Goal: Task Accomplishment & Management: Complete application form

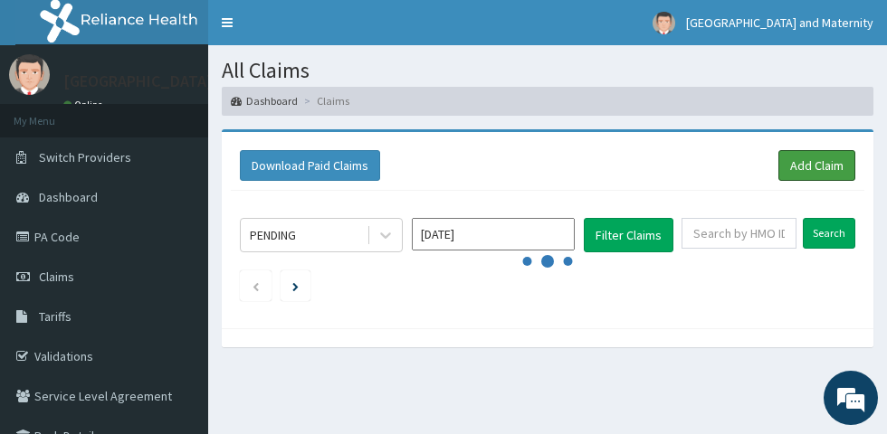
click at [799, 166] on link "Add Claim" at bounding box center [816, 165] width 77 height 31
click at [816, 160] on link "Add Claim" at bounding box center [816, 165] width 77 height 31
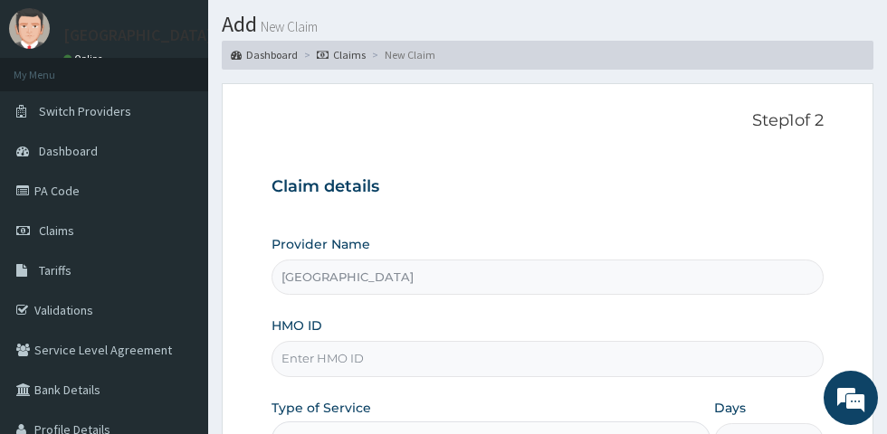
scroll to position [94, 0]
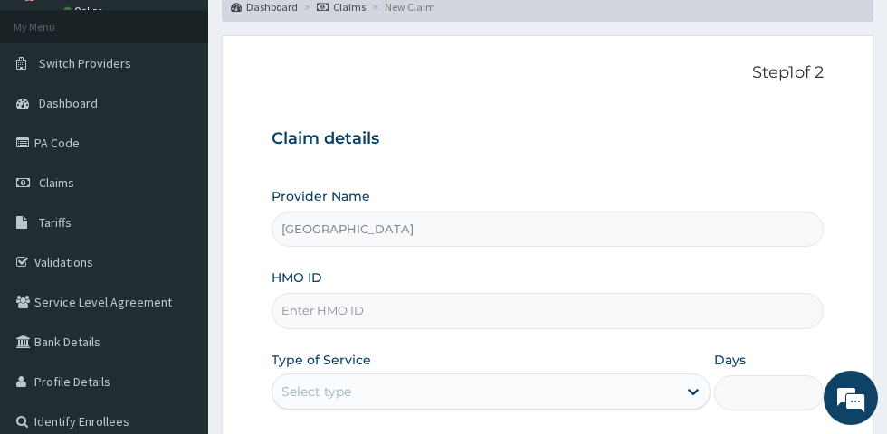
click at [479, 312] on input "HMO ID" at bounding box center [547, 310] width 552 height 35
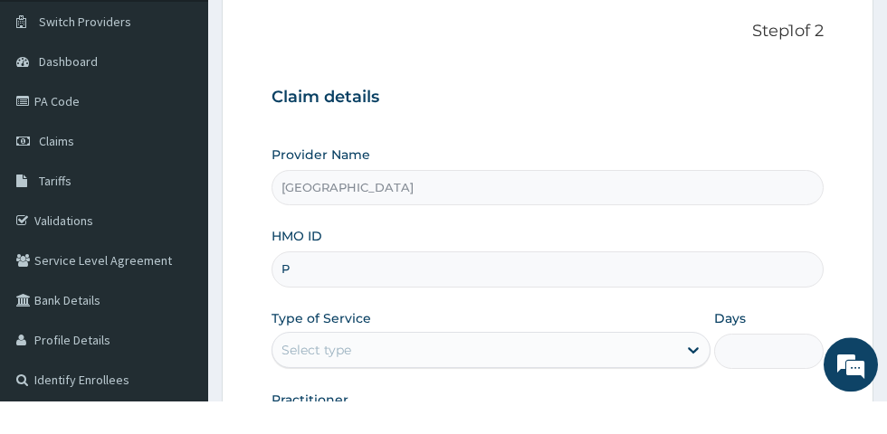
scroll to position [102, 0]
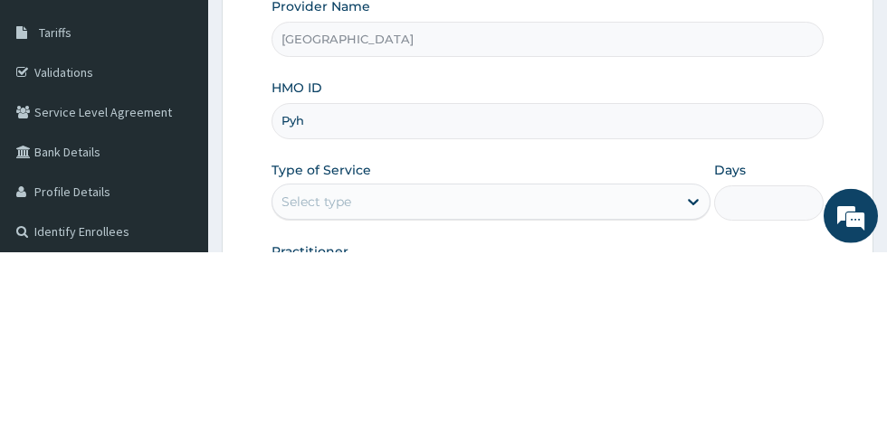
type input "PYH/10002/C"
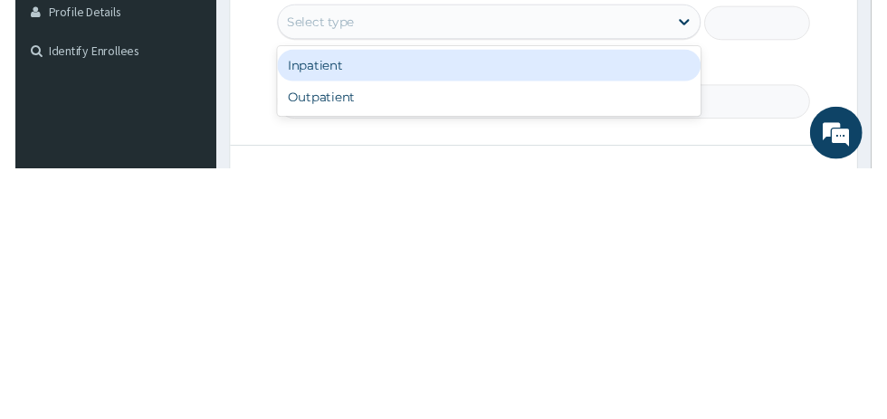
scroll to position [204, 0]
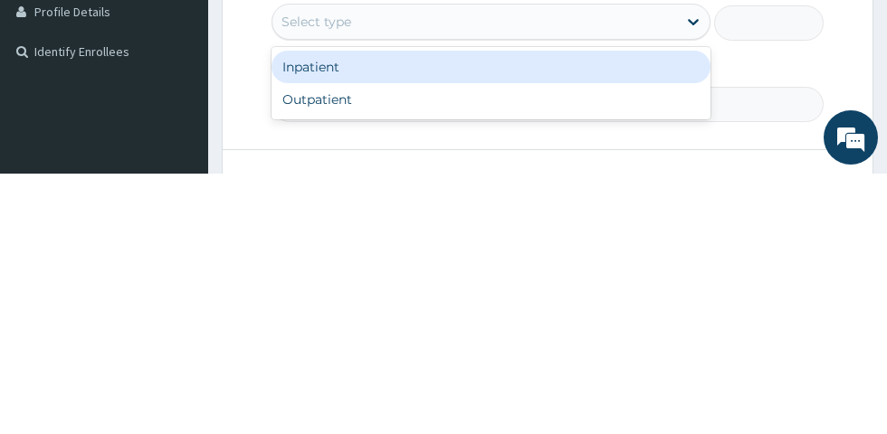
click at [460, 358] on div "Outpatient" at bounding box center [490, 360] width 439 height 33
type input "1"
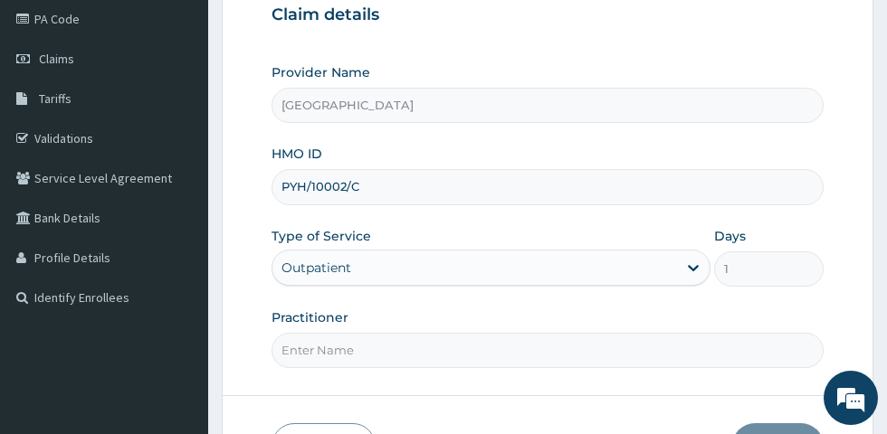
scroll to position [284, 0]
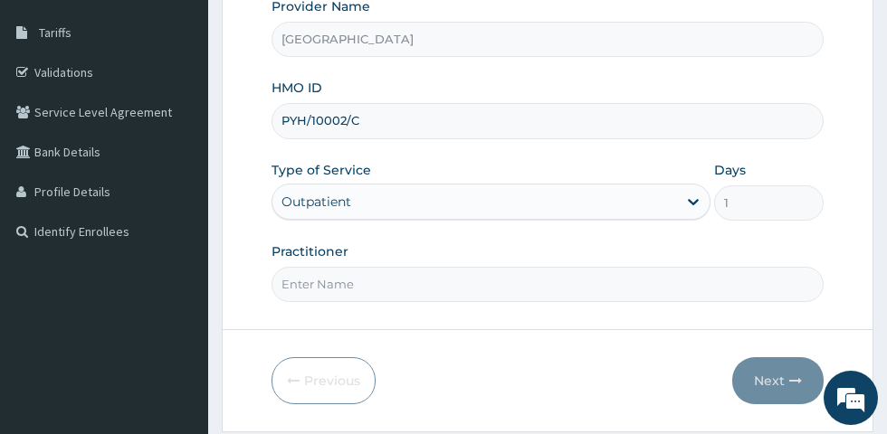
click at [463, 288] on input "Practitioner" at bounding box center [547, 284] width 552 height 35
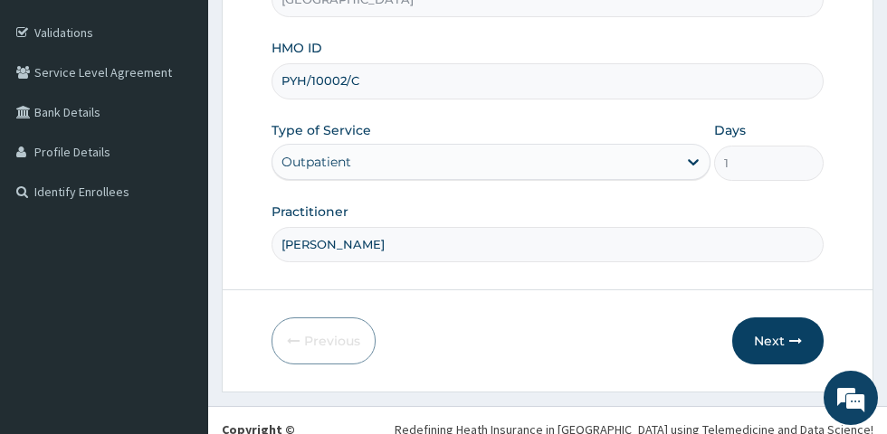
scroll to position [330, 0]
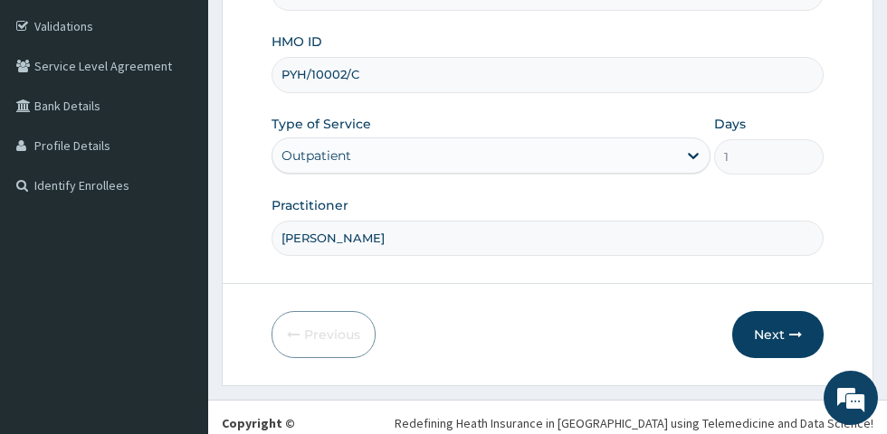
click at [606, 237] on input "[PERSON_NAME]" at bounding box center [547, 238] width 552 height 35
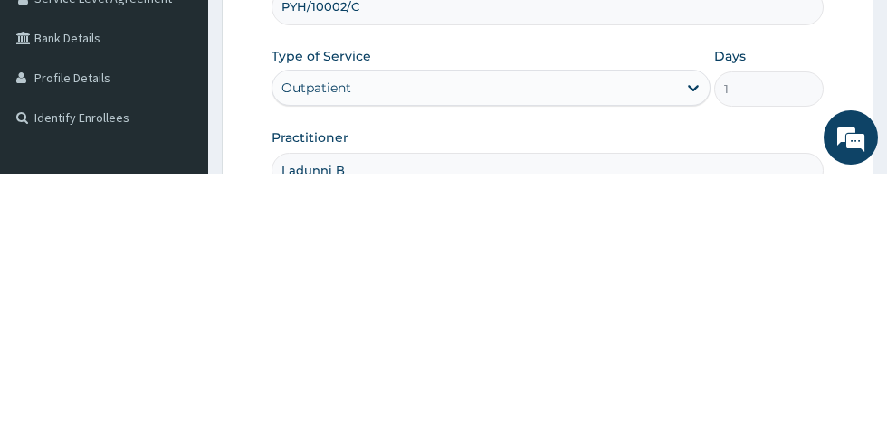
scroll to position [195, 0]
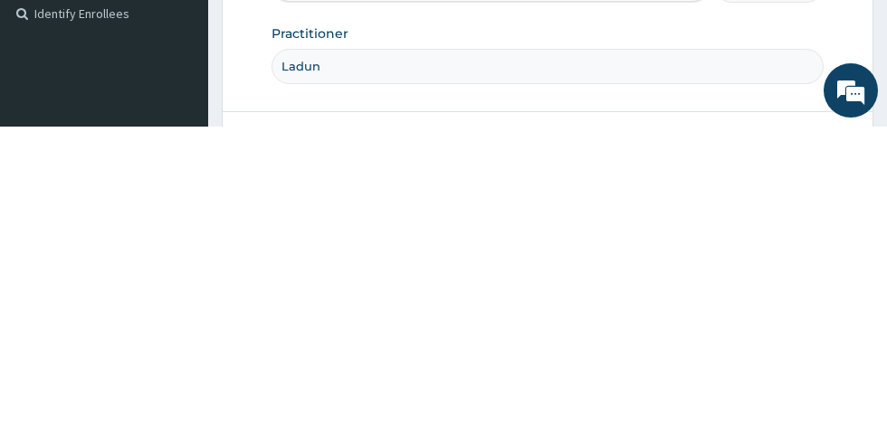
type input "Ladu"
click at [423, 365] on input "Practitioner" at bounding box center [547, 373] width 552 height 35
type input "Dr. Okonkwo"
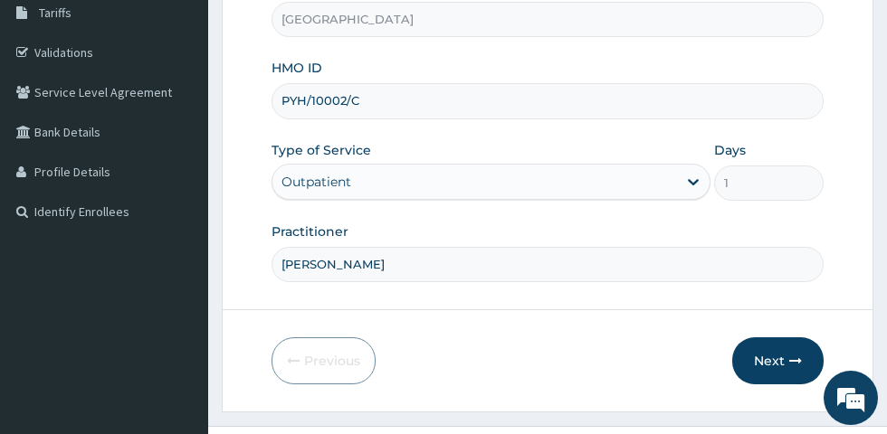
scroll to position [356, 0]
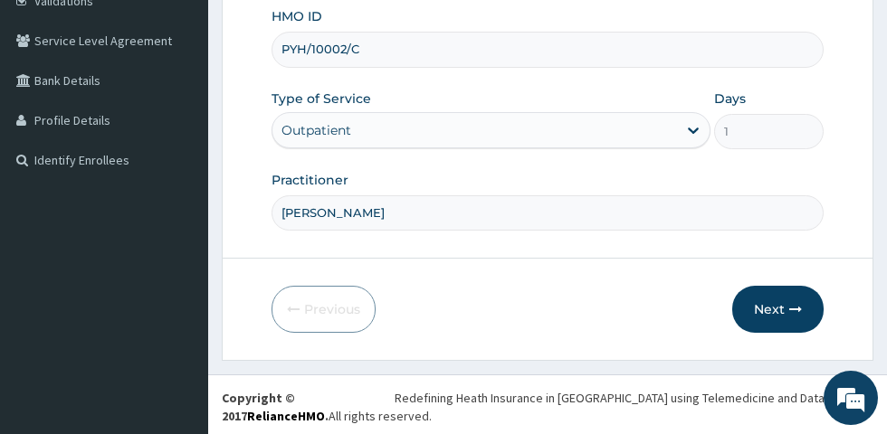
click at [766, 309] on button "Next" at bounding box center [777, 309] width 91 height 47
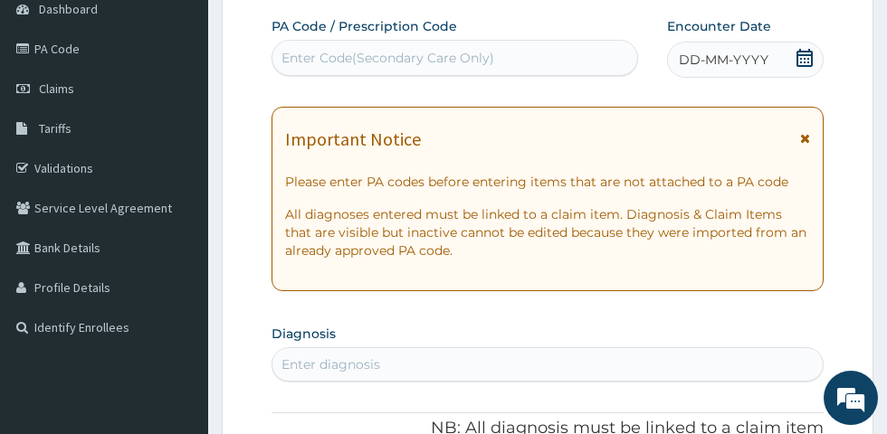
scroll to position [174, 0]
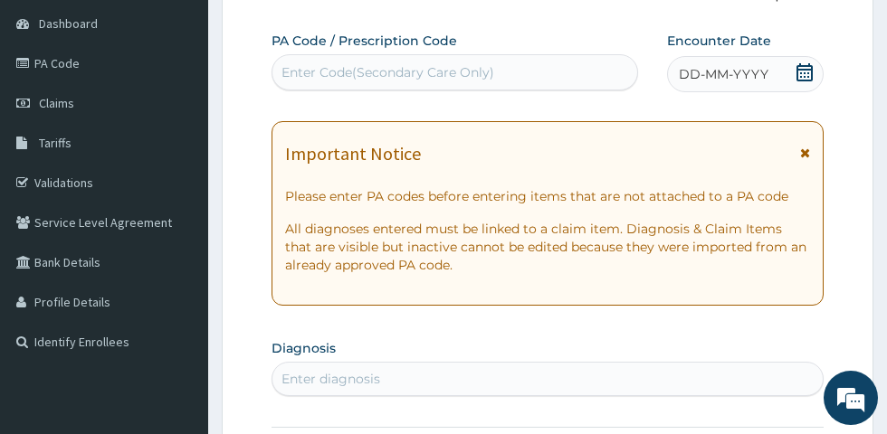
click at [803, 152] on icon at bounding box center [805, 153] width 10 height 13
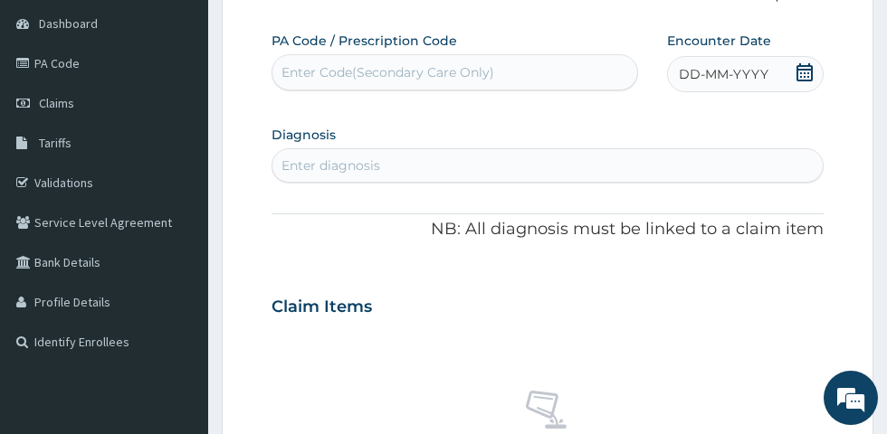
click at [799, 71] on icon at bounding box center [804, 72] width 18 height 18
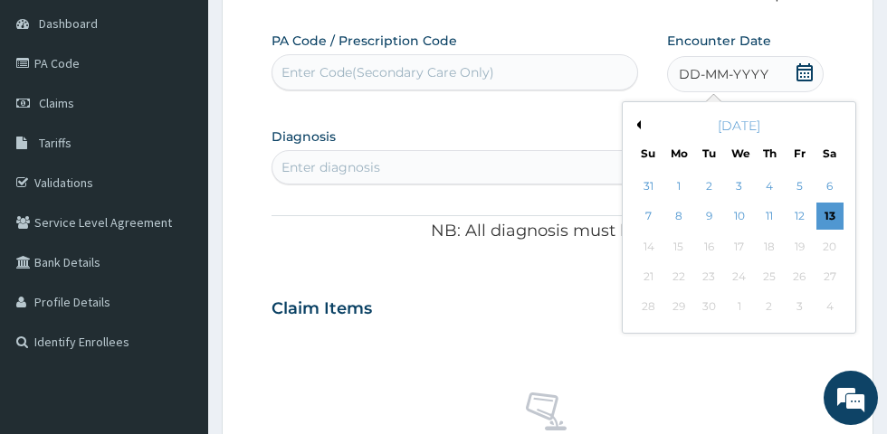
click at [827, 214] on div "13" at bounding box center [828, 217] width 27 height 27
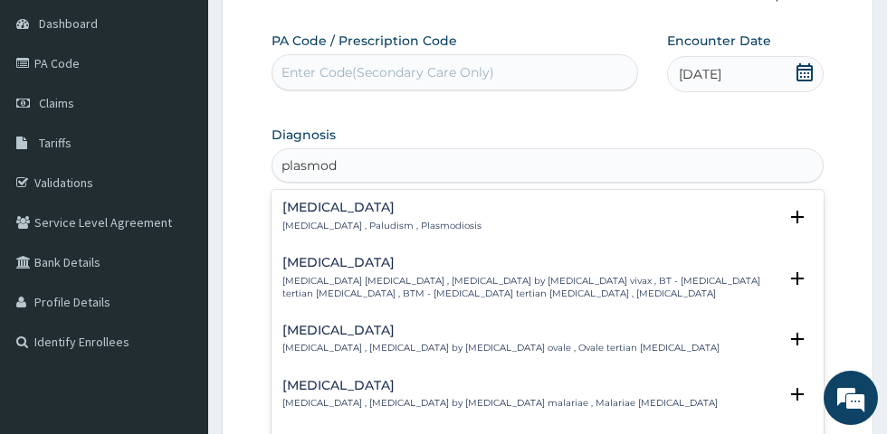
click at [411, 228] on p "[MEDICAL_DATA] , Paludism , Plasmodiosis" at bounding box center [381, 226] width 199 height 13
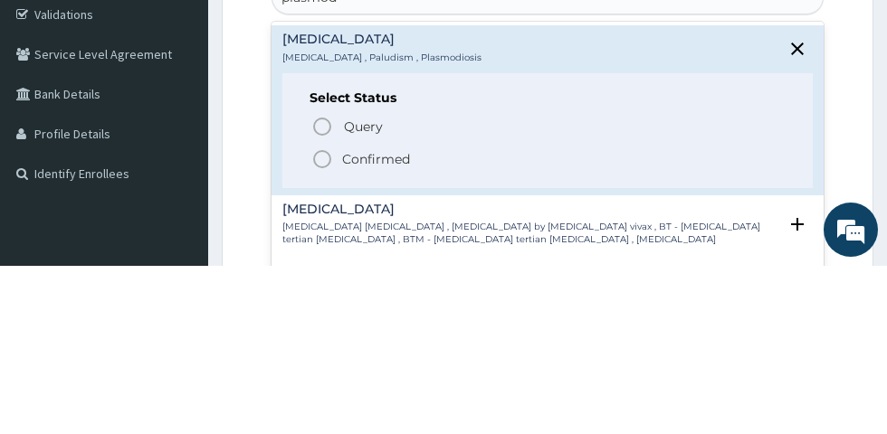
click at [336, 328] on span "Confirmed" at bounding box center [548, 328] width 474 height 22
type input "plasmod"
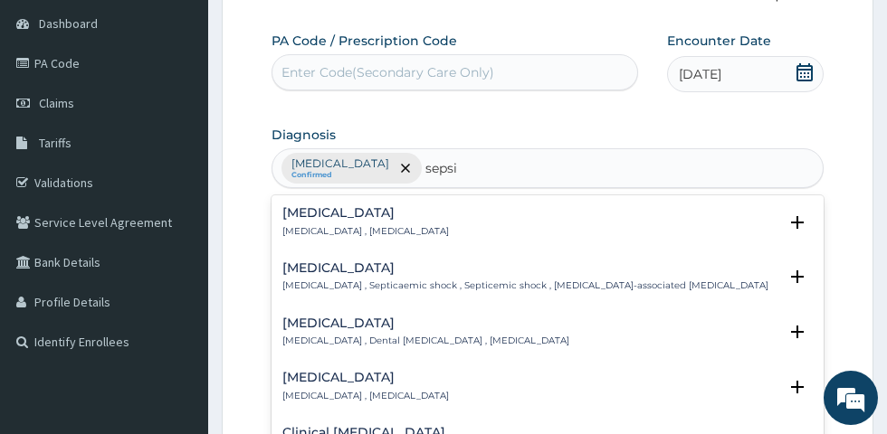
click at [363, 232] on p "Systemic infection , Sepsis" at bounding box center [365, 231] width 166 height 13
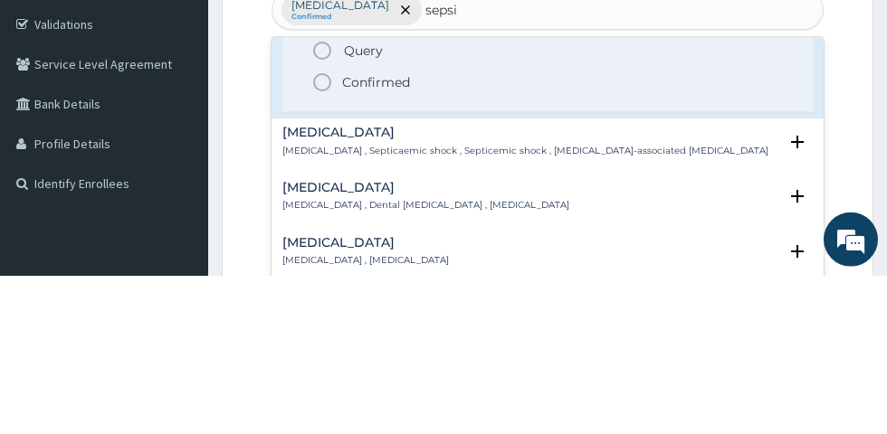
scroll to position [93, 0]
click at [328, 207] on icon "status option query" at bounding box center [322, 207] width 22 height 22
type input "sepsi"
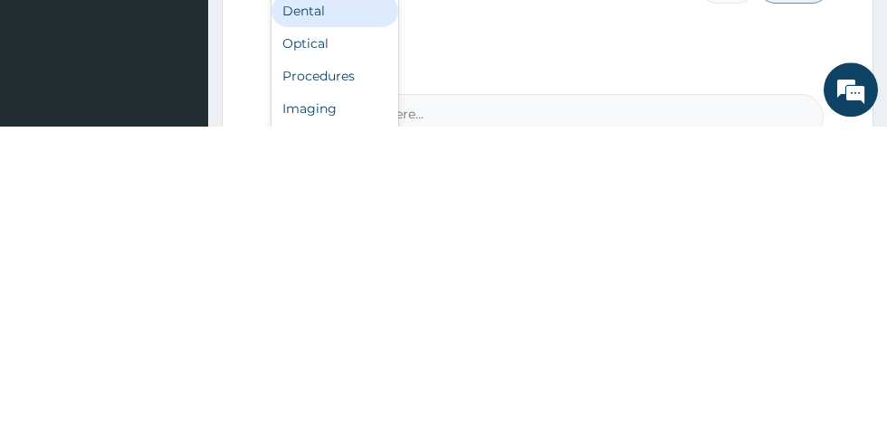
scroll to position [536, 0]
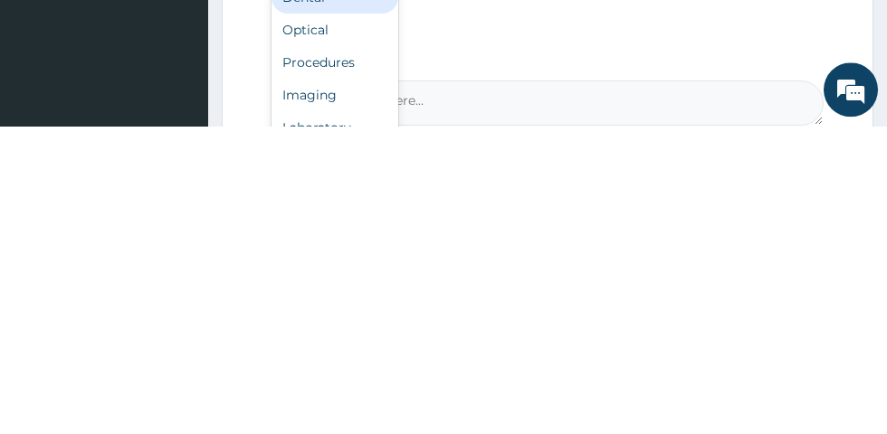
click at [343, 369] on div "Procedures" at bounding box center [334, 371] width 127 height 33
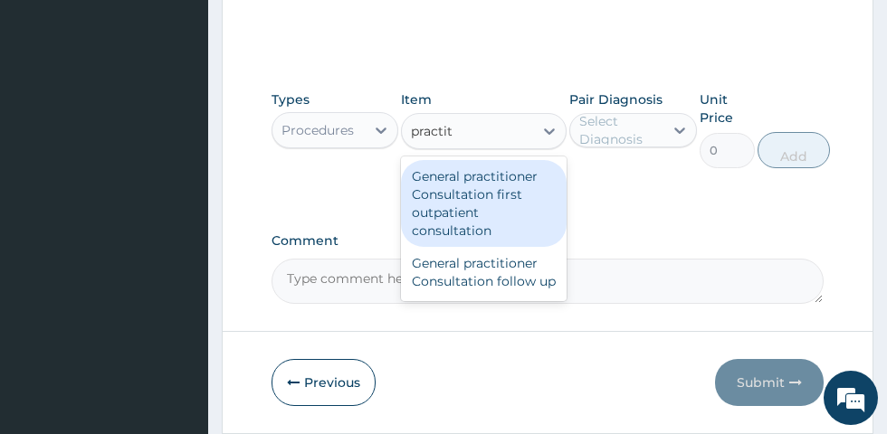
scroll to position [682, 0]
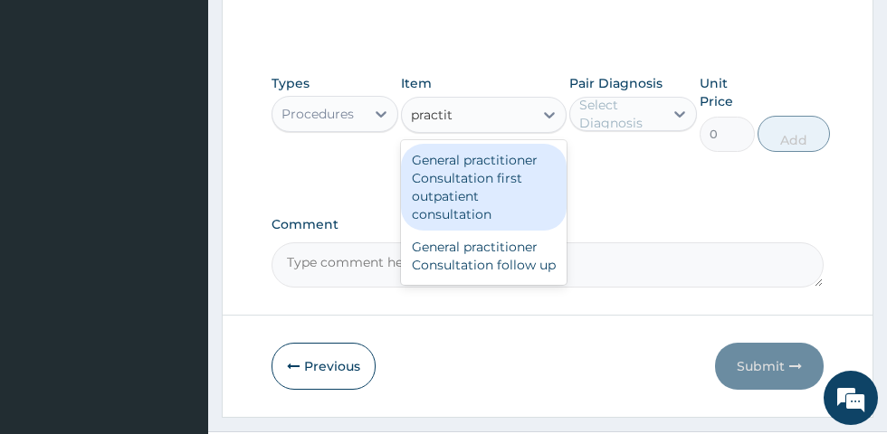
click at [489, 196] on div "General practitioner Consultation first outpatient consultation" at bounding box center [484, 187] width 166 height 87
type input "practit"
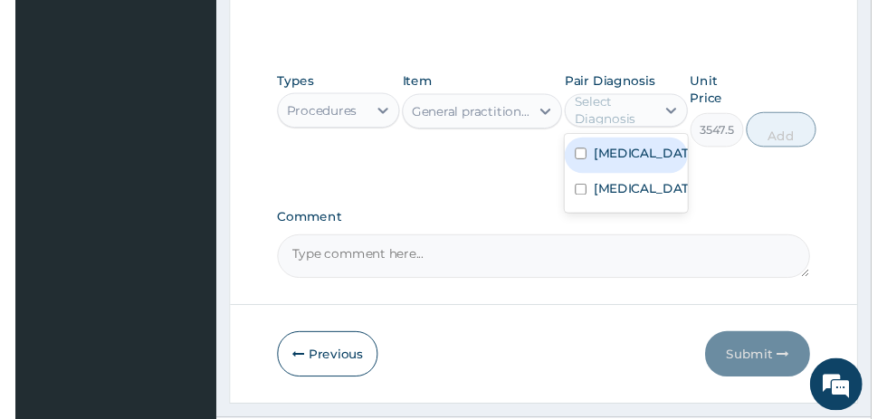
scroll to position [422, 0]
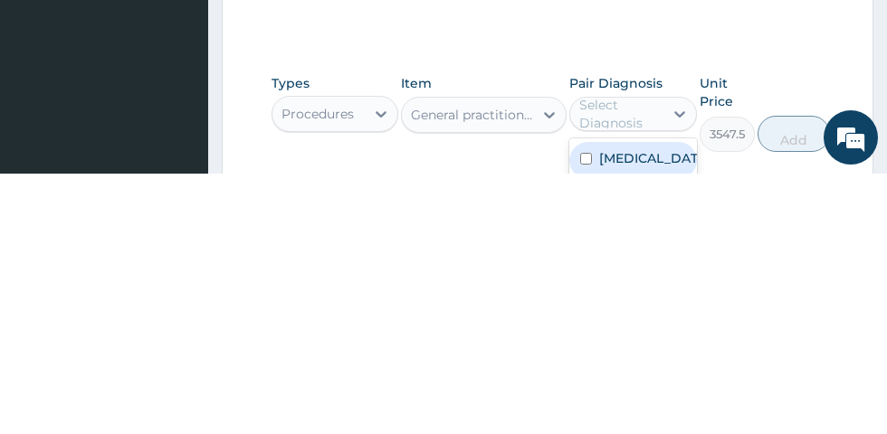
click at [630, 419] on label "[MEDICAL_DATA]" at bounding box center [651, 419] width 105 height 18
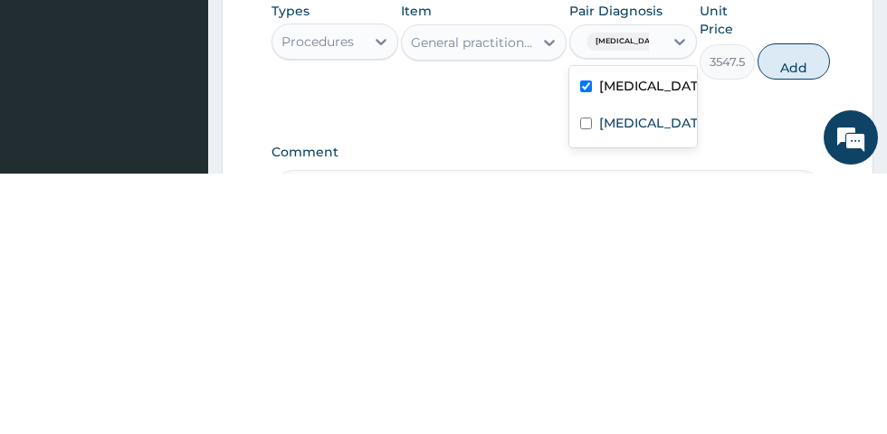
scroll to position [498, 0]
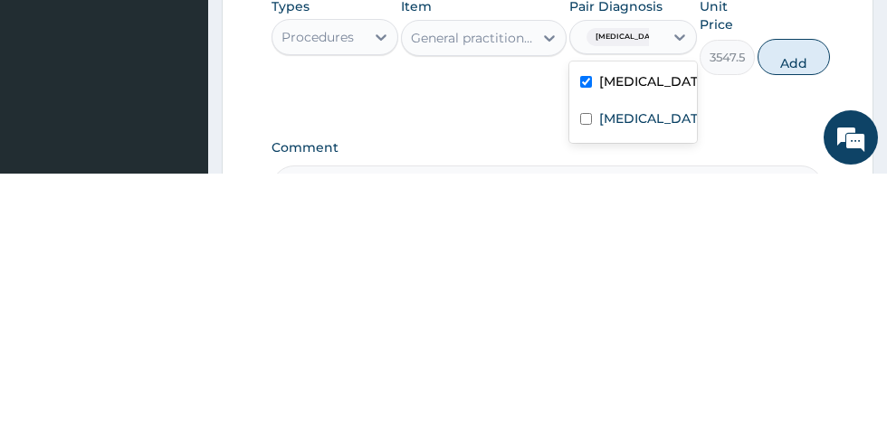
click at [631, 380] on label "Sepsis" at bounding box center [651, 379] width 105 height 18
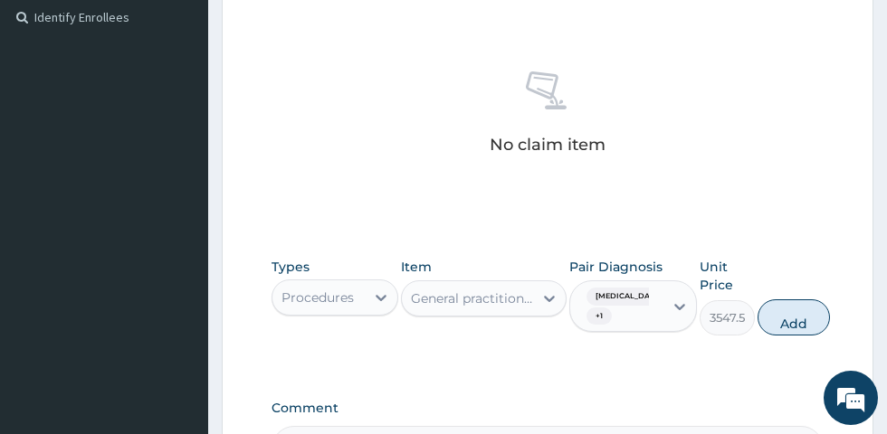
click at [789, 320] on button "Add" at bounding box center [793, 317] width 72 height 36
type input "0"
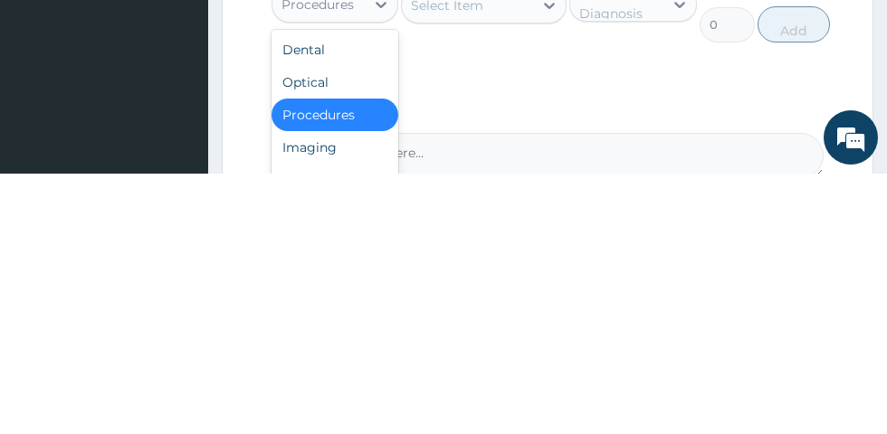
scroll to position [534, 0]
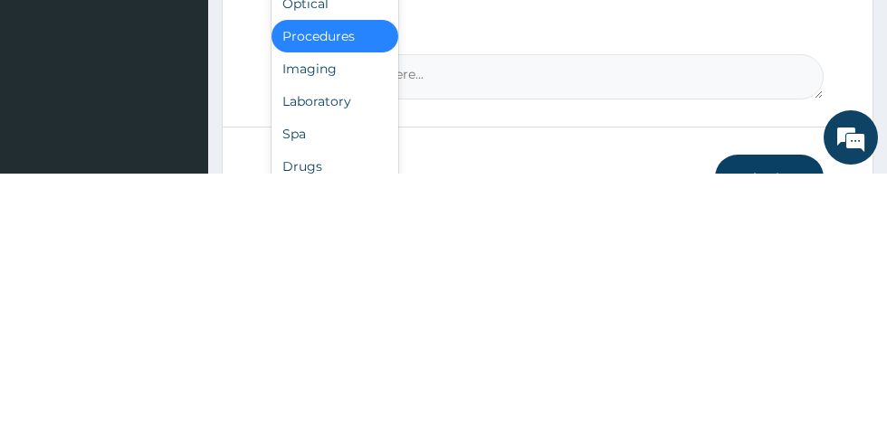
click at [337, 362] on div "Laboratory" at bounding box center [334, 362] width 127 height 33
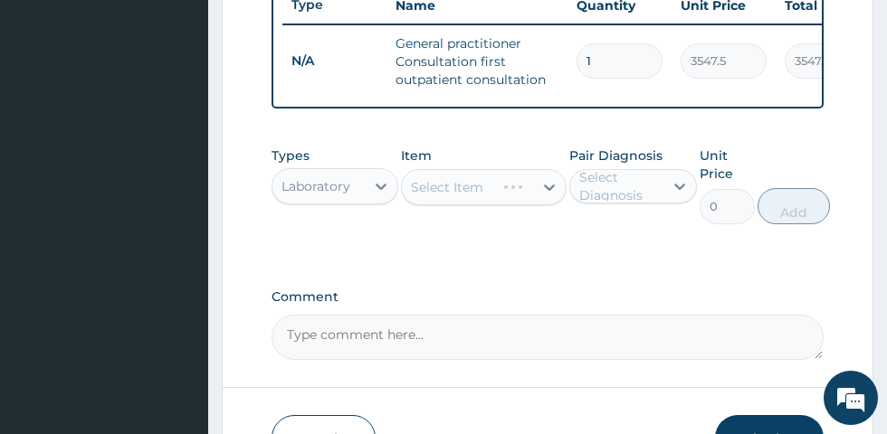
click at [525, 193] on div "Select Item" at bounding box center [484, 187] width 166 height 36
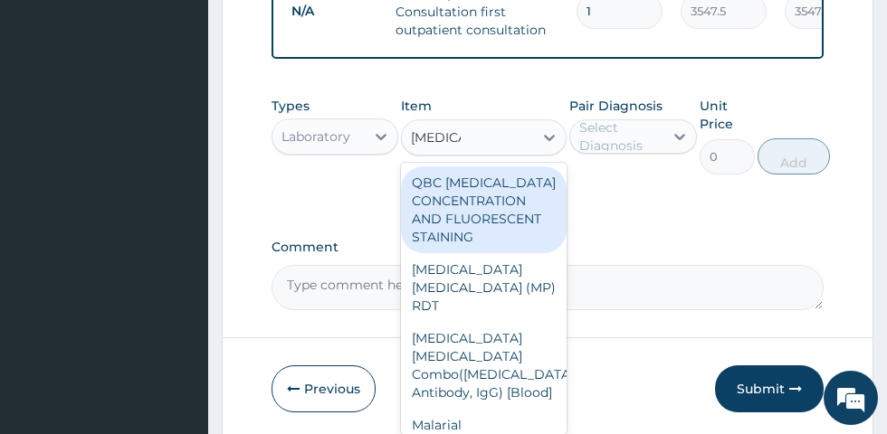
scroll to position [599, 0]
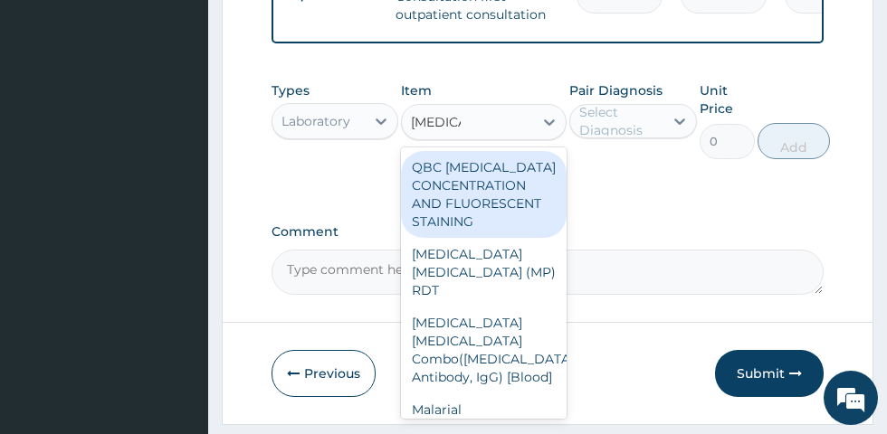
click at [503, 394] on div "Malarial [MEDICAL_DATA] Thick and thin films - [Blood]" at bounding box center [484, 437] width 166 height 87
type input "malaria"
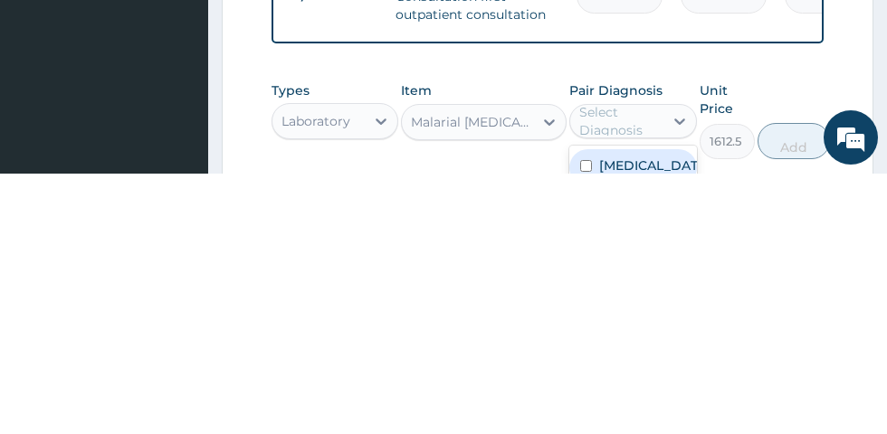
click at [642, 412] on div "[MEDICAL_DATA]" at bounding box center [632, 428] width 127 height 37
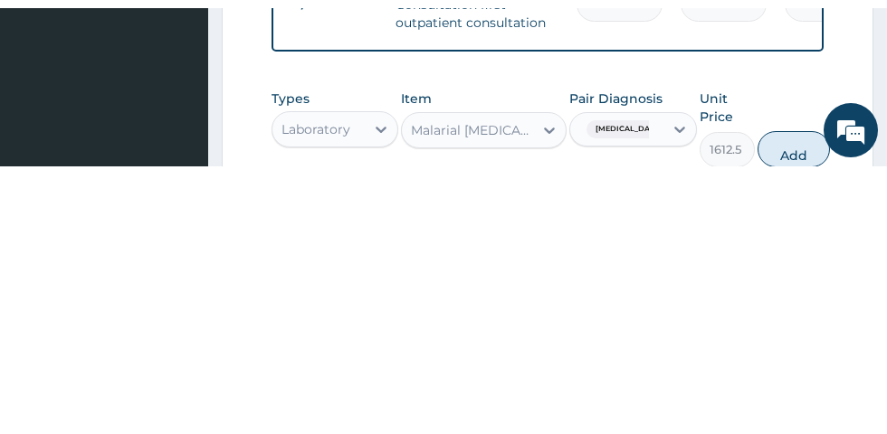
scroll to position [338, 0]
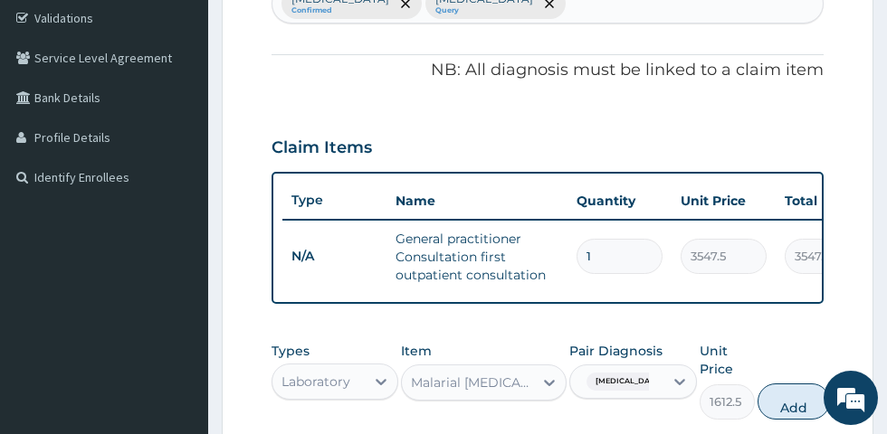
click at [778, 402] on button "Add" at bounding box center [793, 402] width 72 height 36
type input "0"
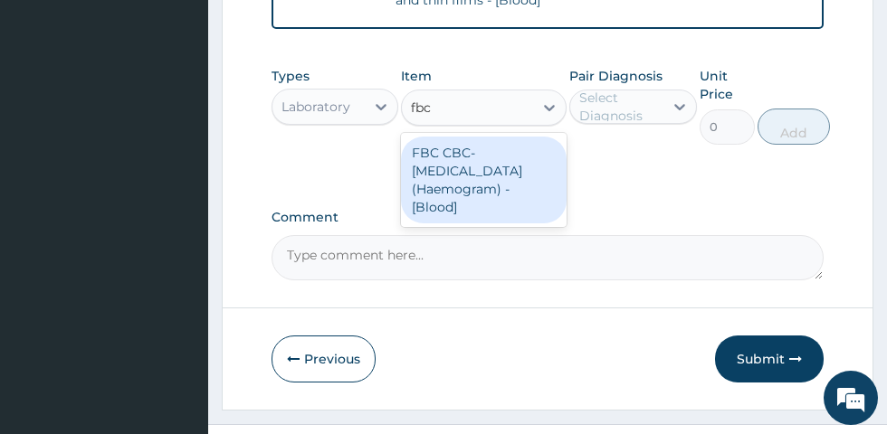
scroll to position [728, 0]
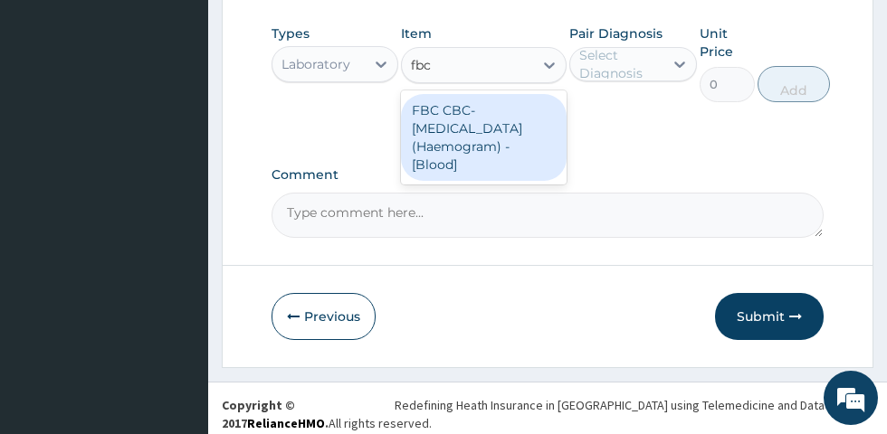
click at [508, 132] on div "FBC CBC-[MEDICAL_DATA] (Haemogram) - [Blood]" at bounding box center [484, 137] width 166 height 87
type input "fbc"
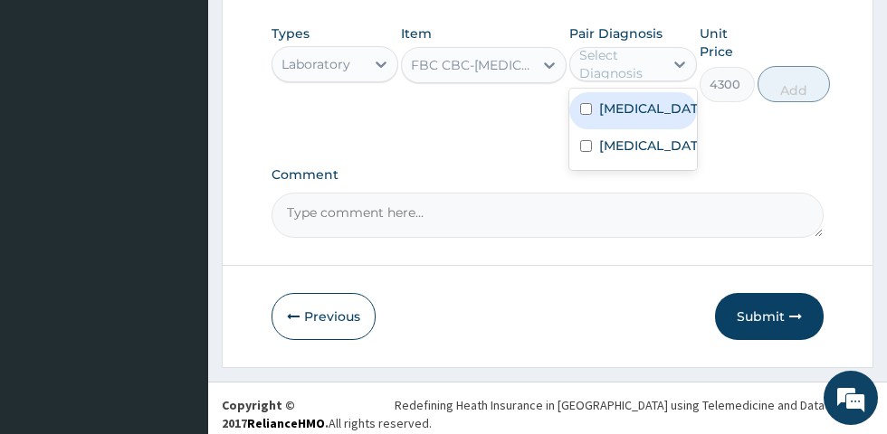
scroll to position [468, 0]
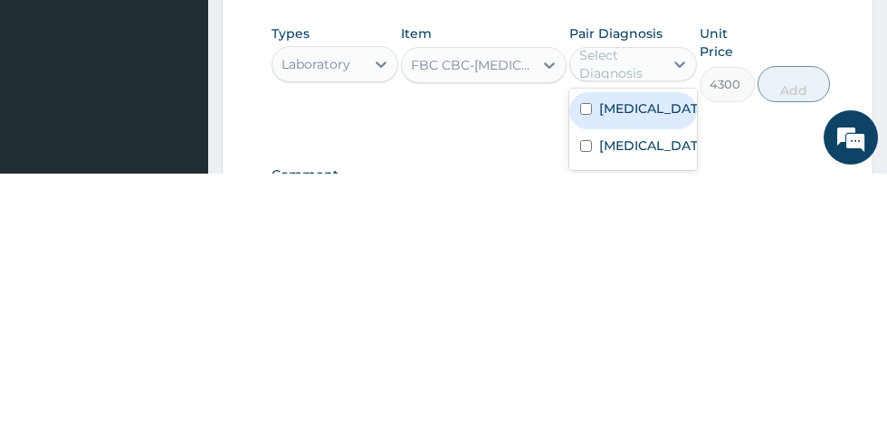
click at [646, 394] on div "Sepsis" at bounding box center [632, 408] width 127 height 37
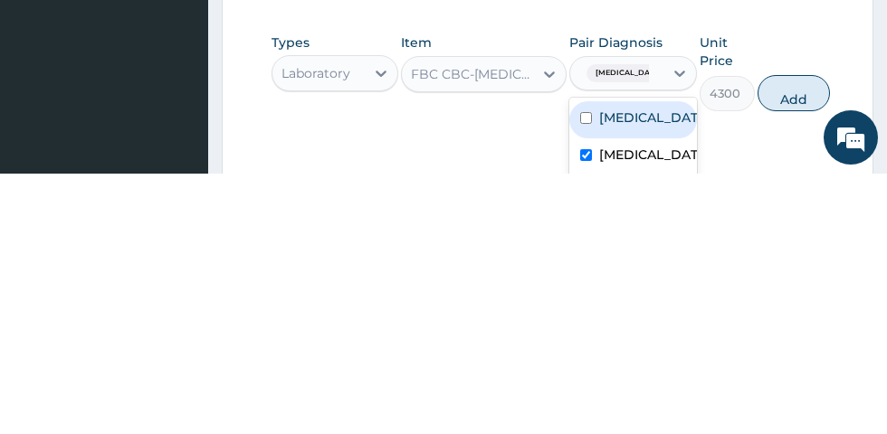
click at [644, 369] on label "[MEDICAL_DATA]" at bounding box center [651, 378] width 105 height 18
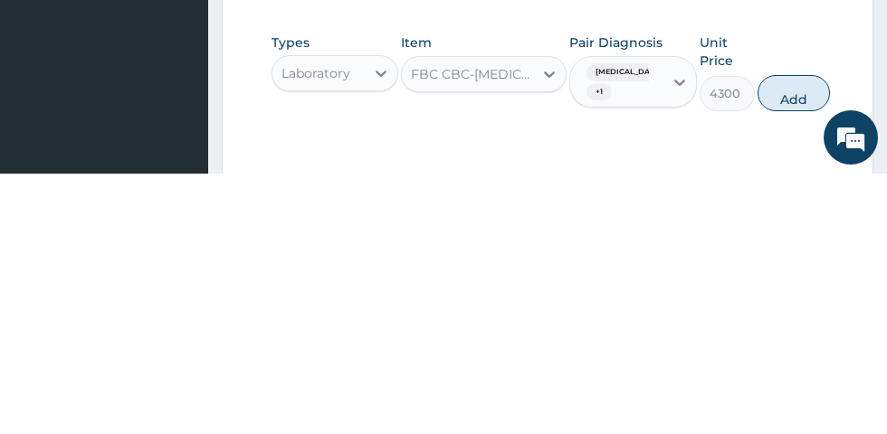
scroll to position [459, 0]
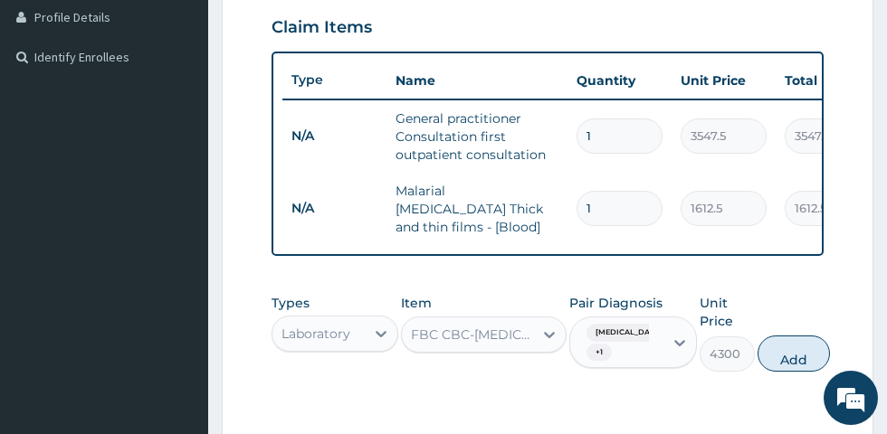
click at [791, 346] on button "Add" at bounding box center [793, 354] width 72 height 36
type input "0"
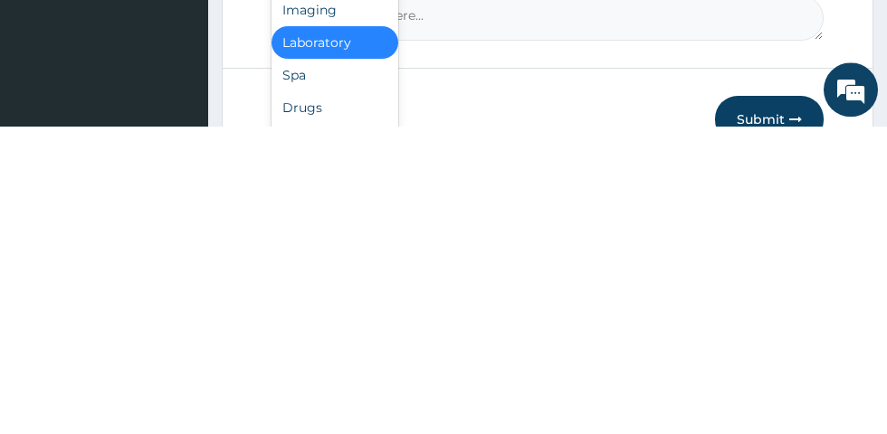
scroll to position [714, 0]
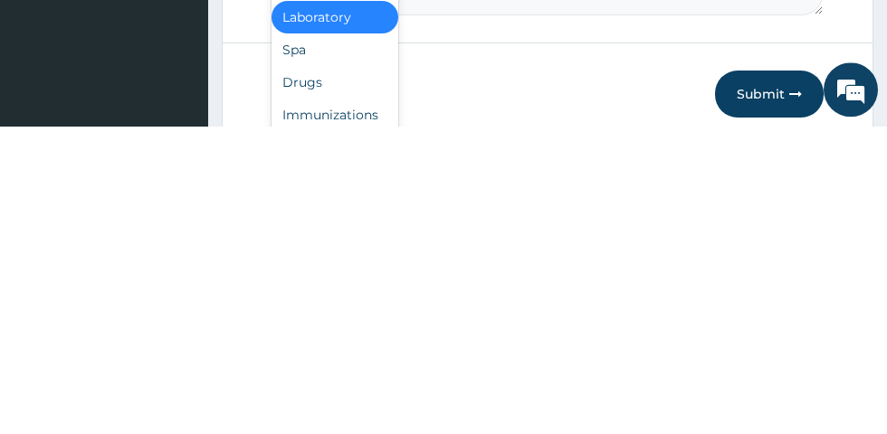
click at [346, 379] on div "Drugs" at bounding box center [334, 391] width 127 height 33
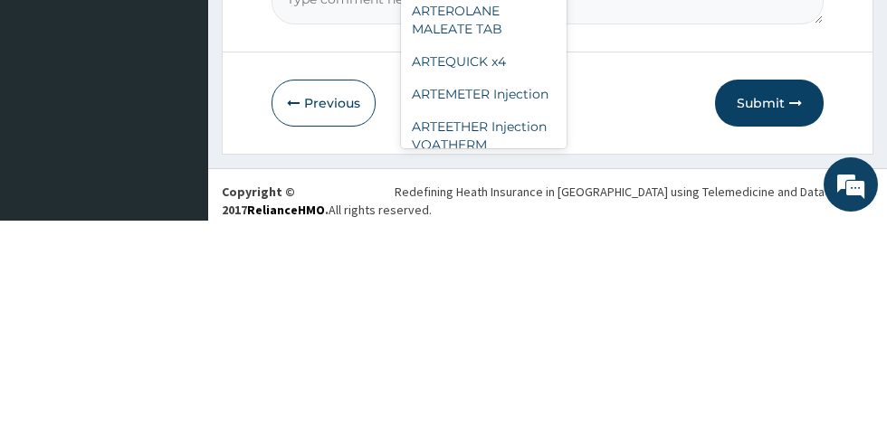
scroll to position [295, 0]
click at [512, 291] on div "ARTEMETER Injection" at bounding box center [484, 307] width 166 height 33
type input "arte"
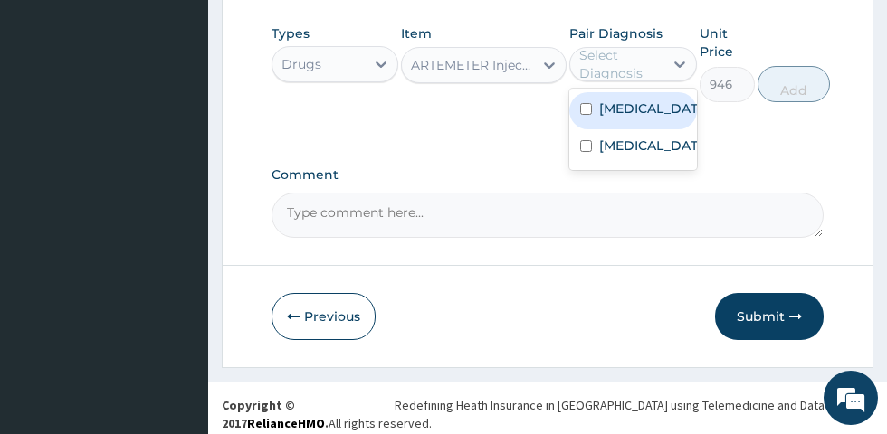
scroll to position [540, 0]
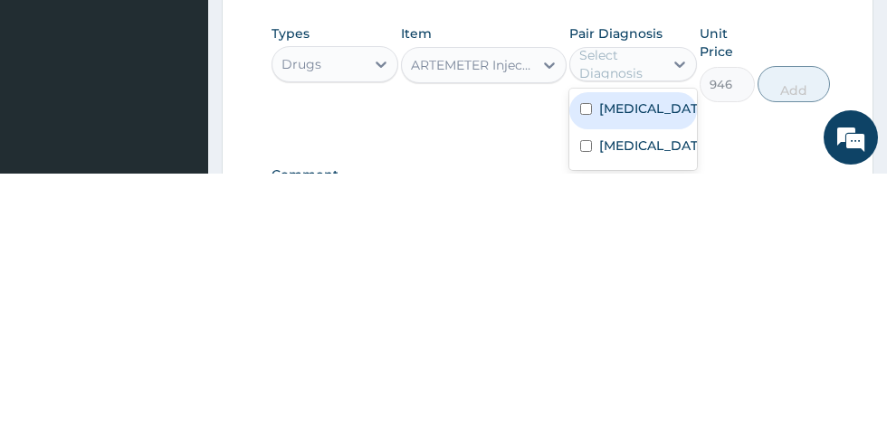
click at [620, 363] on label "[MEDICAL_DATA]" at bounding box center [651, 369] width 105 height 18
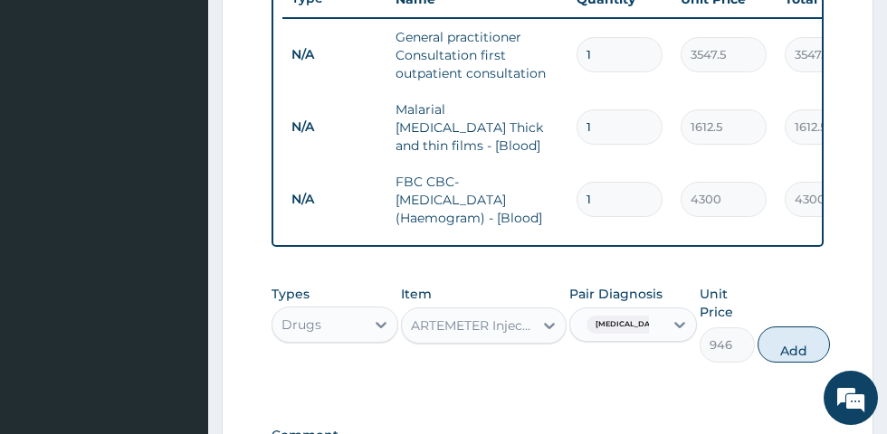
click at [793, 333] on button "Add" at bounding box center [793, 345] width 72 height 36
type input "0"
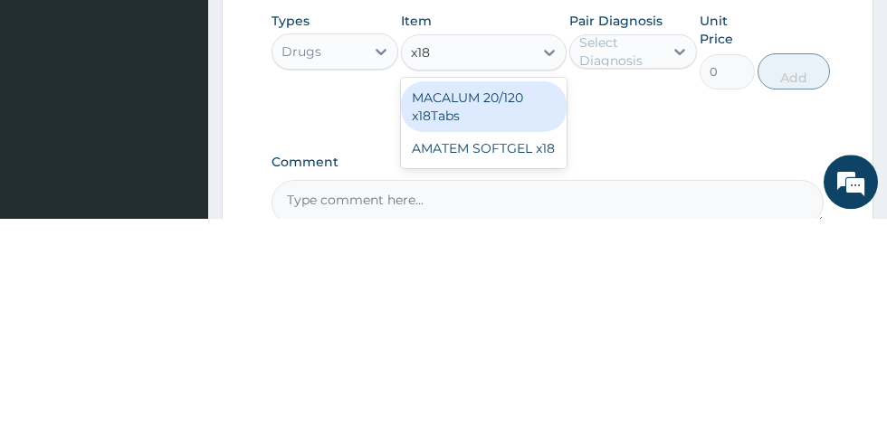
scroll to position [660, 0]
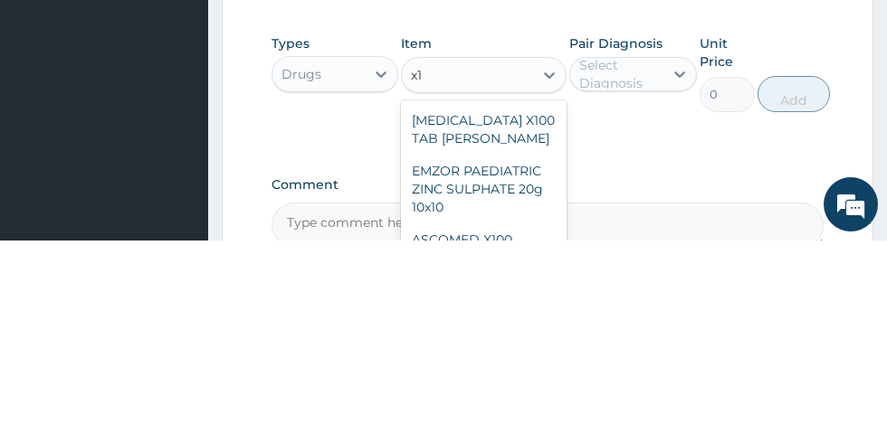
type input "x"
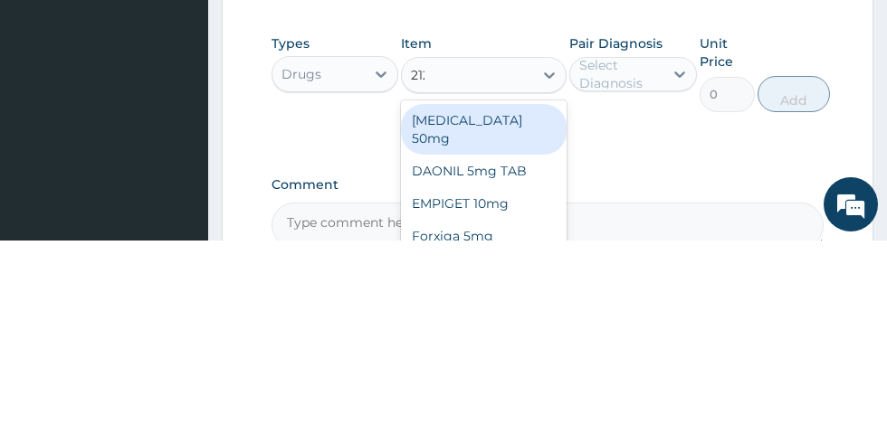
scroll to position [0, 0]
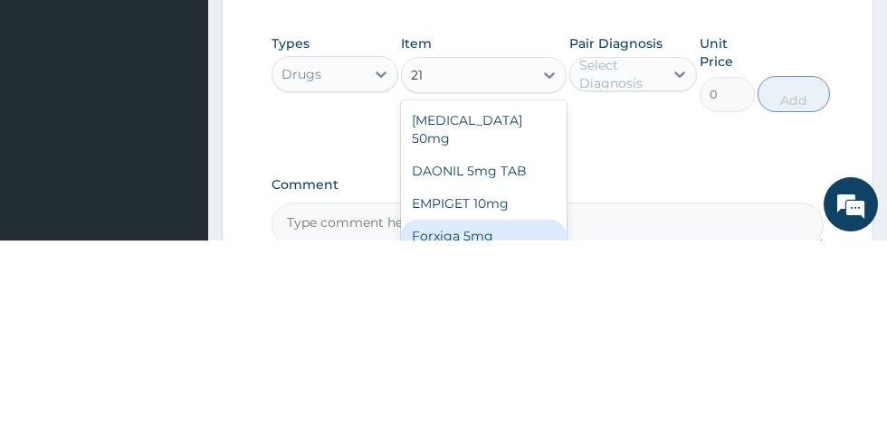
type input "2"
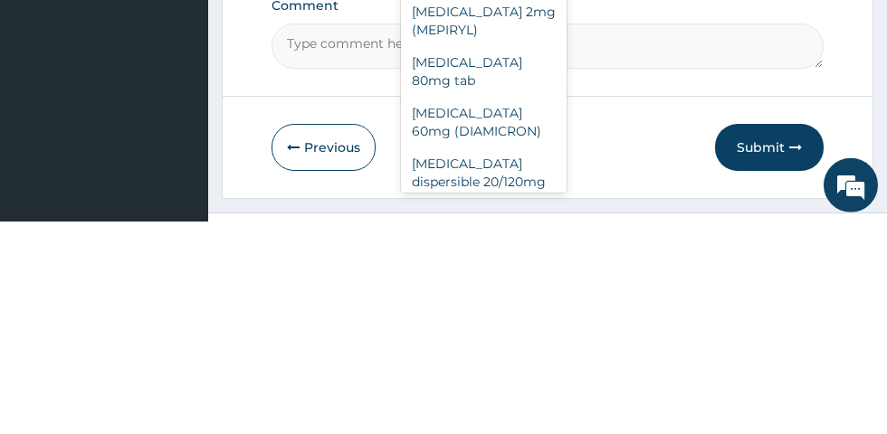
scroll to position [819, 0]
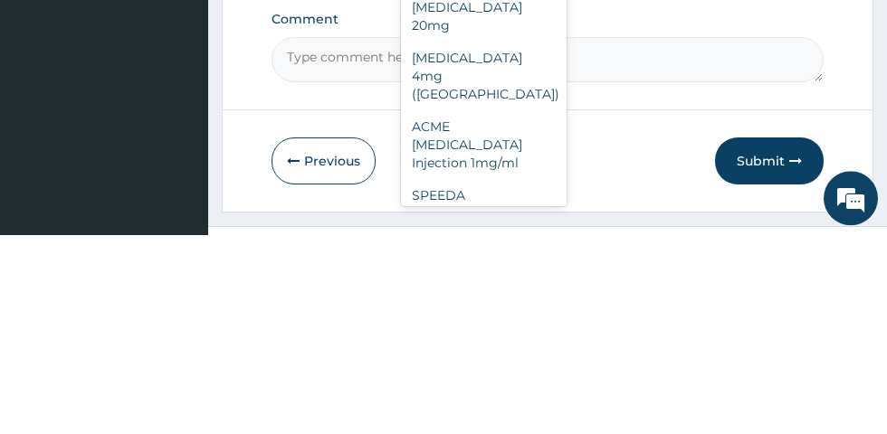
type input "1"
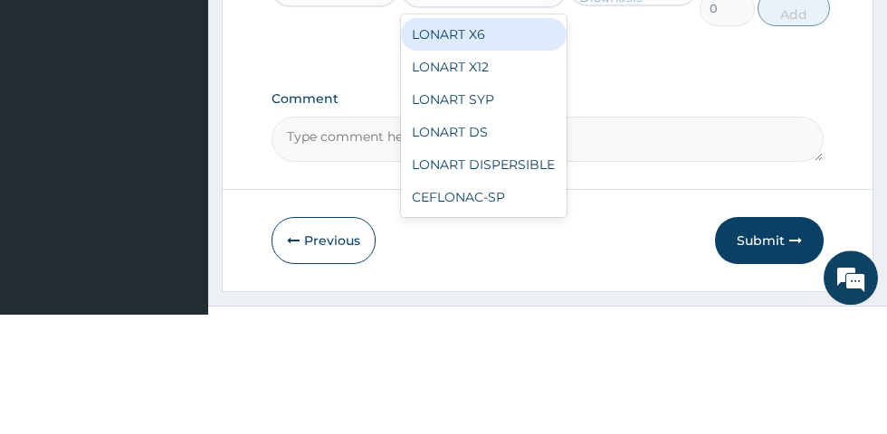
click at [508, 177] on div "LONART X12" at bounding box center [484, 187] width 166 height 33
type input "lona"
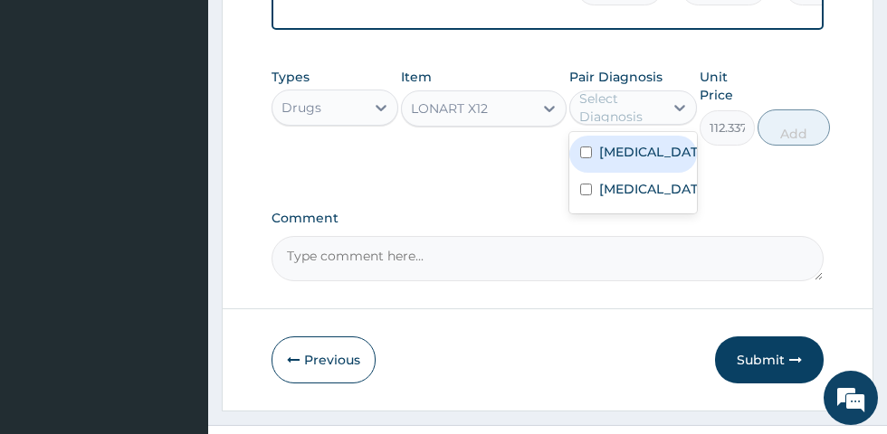
scroll to position [559, 0]
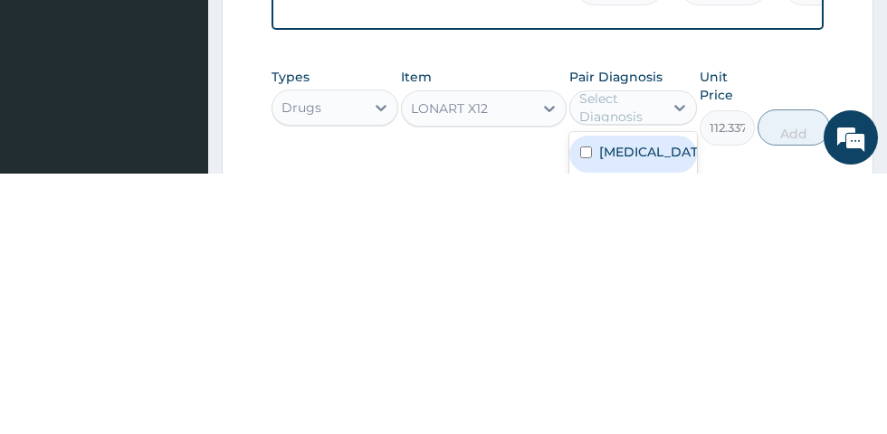
click at [627, 403] on label "[MEDICAL_DATA]" at bounding box center [651, 412] width 105 height 18
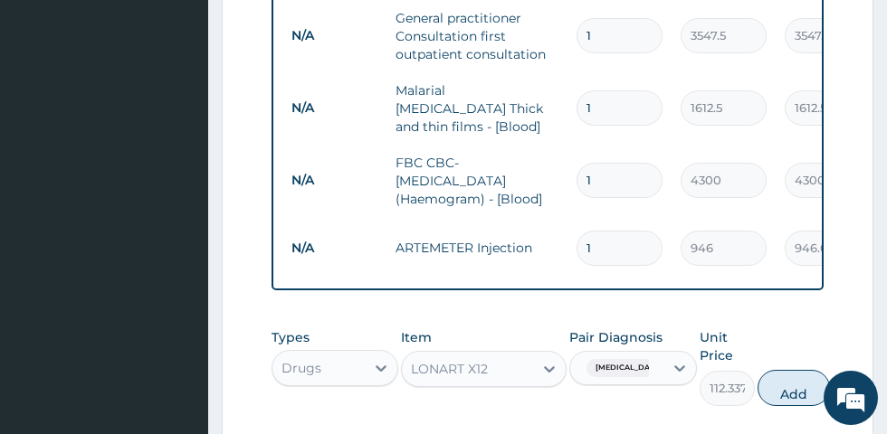
click at [782, 376] on button "Add" at bounding box center [793, 388] width 72 height 36
type input "0"
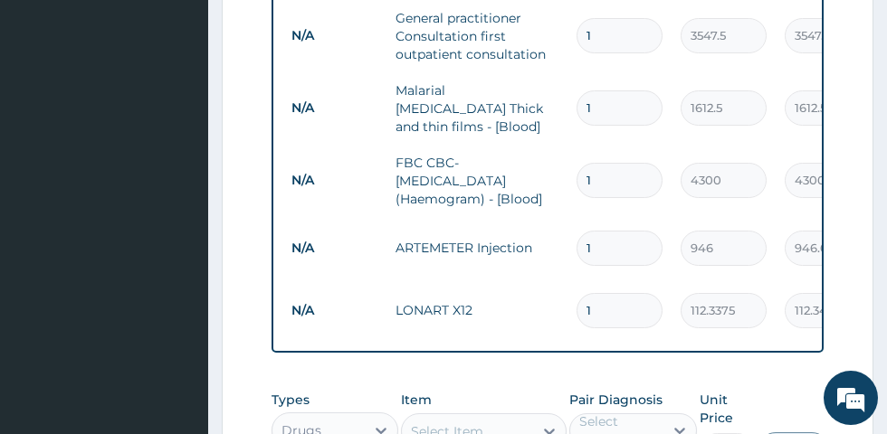
type input "12"
type input "1348.05"
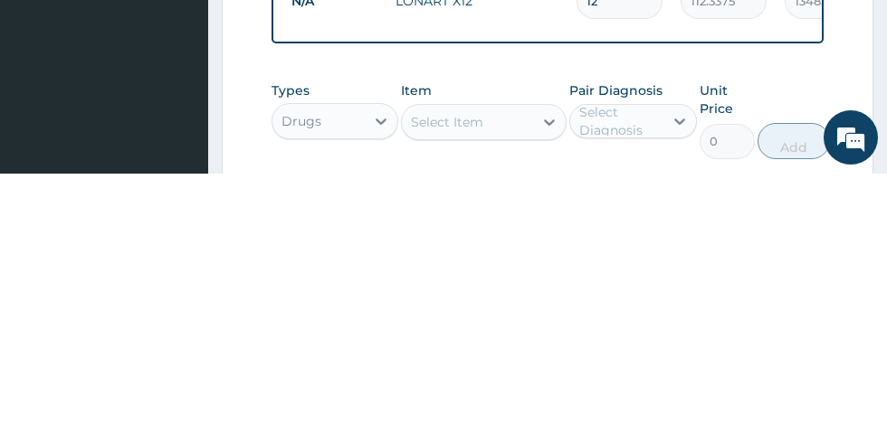
scroll to position [643, 0]
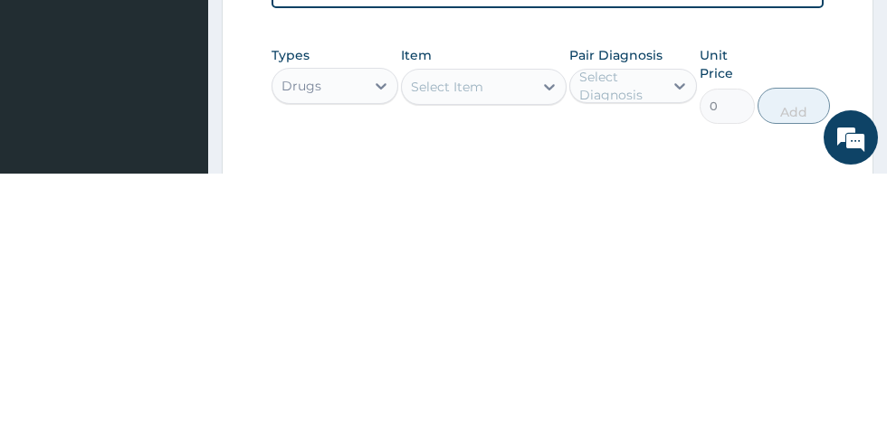
type input "12"
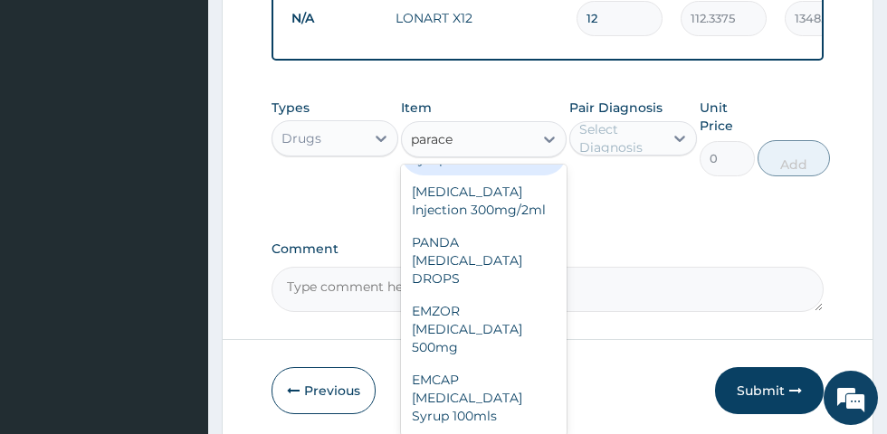
scroll to position [896, 0]
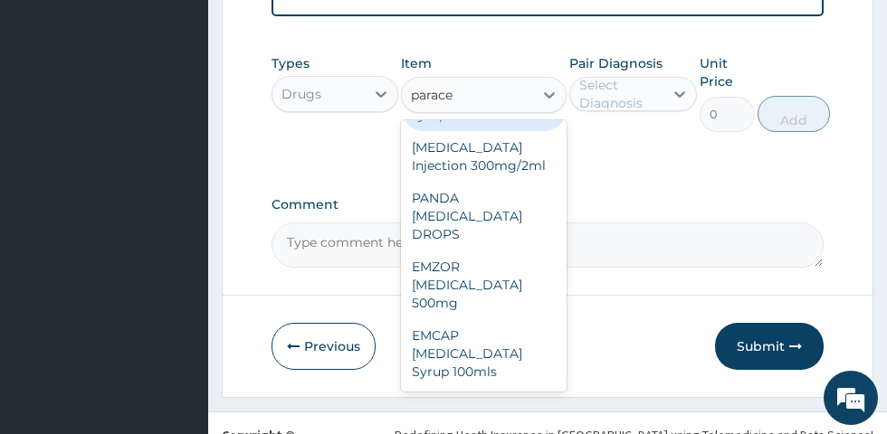
click at [479, 344] on div "EMCAP [MEDICAL_DATA] Syrup 100mls" at bounding box center [484, 353] width 166 height 69
type input "parace"
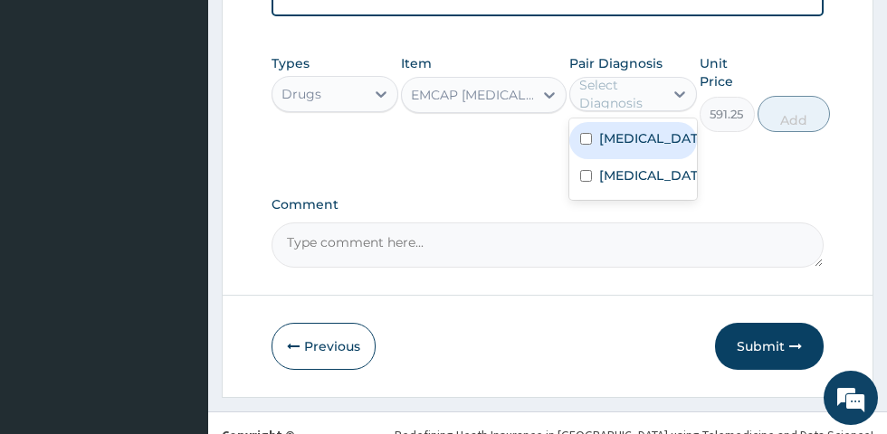
scroll to position [635, 0]
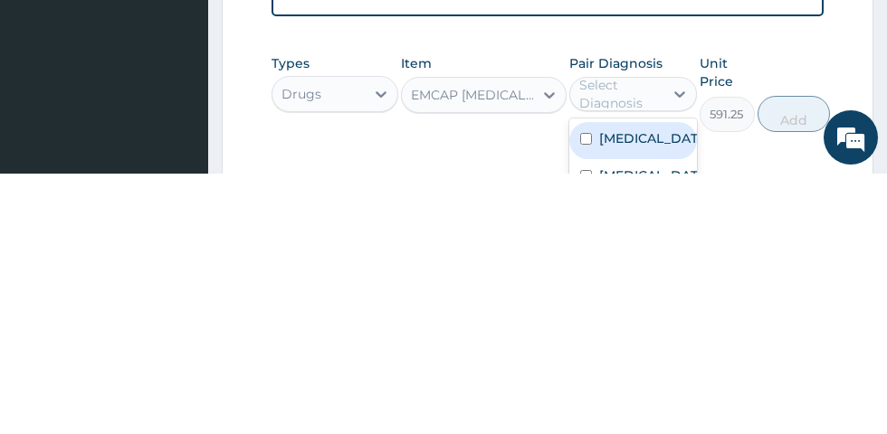
click at [623, 394] on label "[MEDICAL_DATA]" at bounding box center [651, 399] width 105 height 18
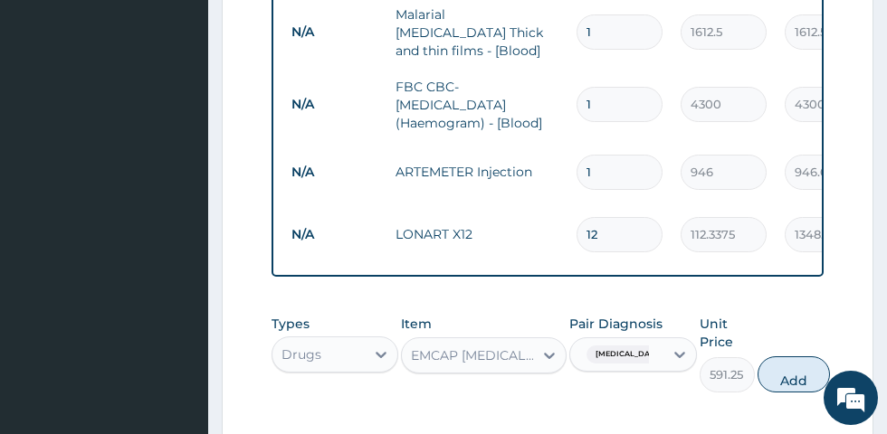
click at [785, 365] on button "Add" at bounding box center [793, 374] width 72 height 36
type input "0"
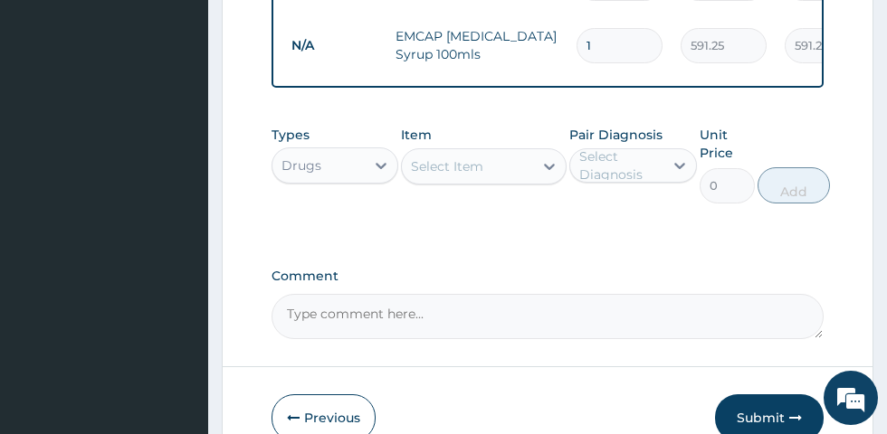
scroll to position [991, 0]
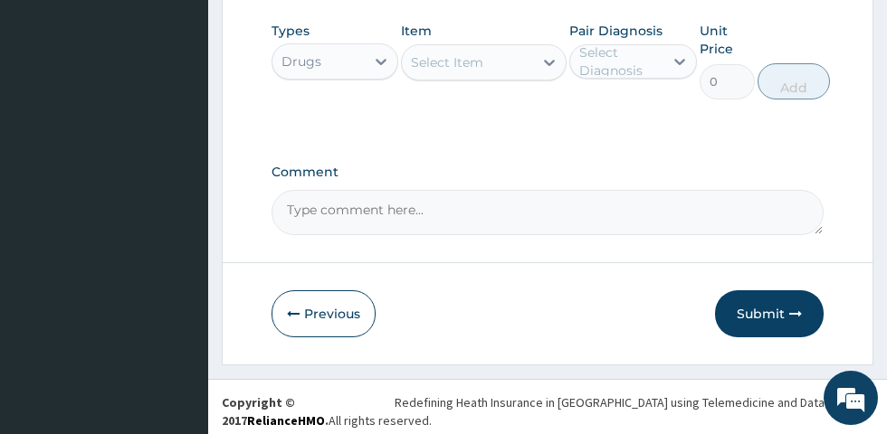
click at [771, 300] on button "Submit" at bounding box center [769, 313] width 109 height 47
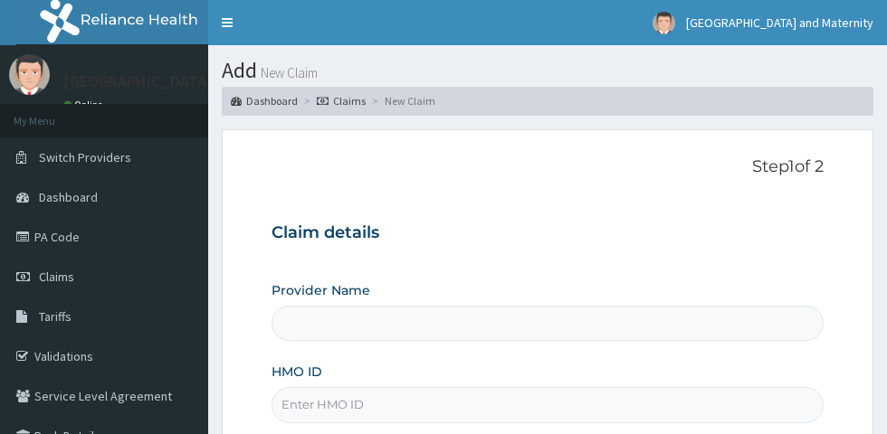
type input "[GEOGRAPHIC_DATA]"
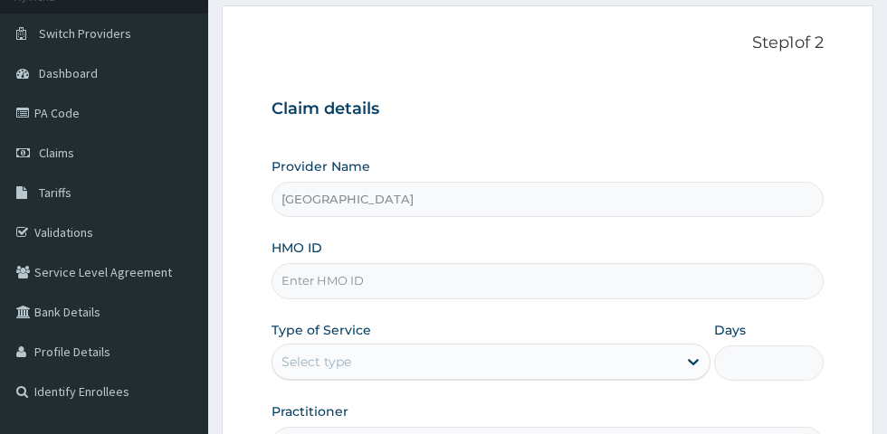
click at [451, 283] on input "HMO ID" at bounding box center [547, 280] width 552 height 35
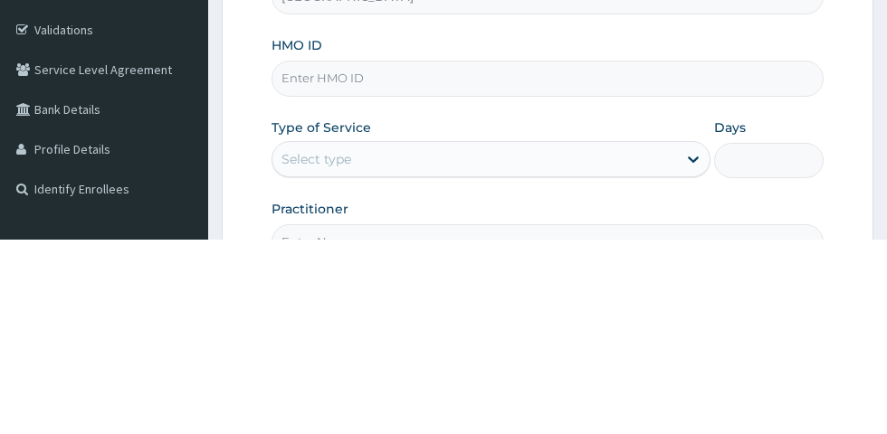
scroll to position [132, 0]
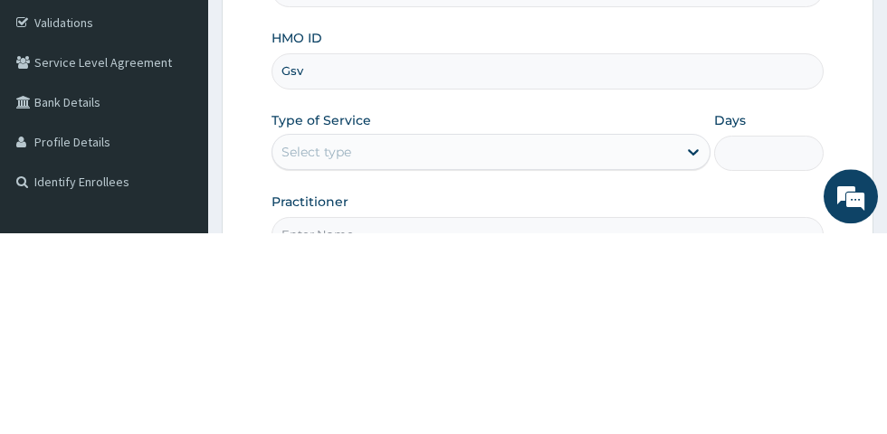
type input "GSV/14236/A"
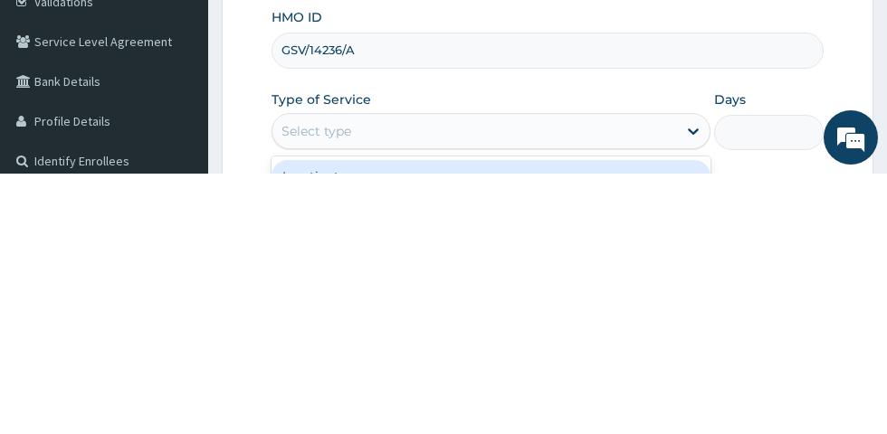
scroll to position [148, 0]
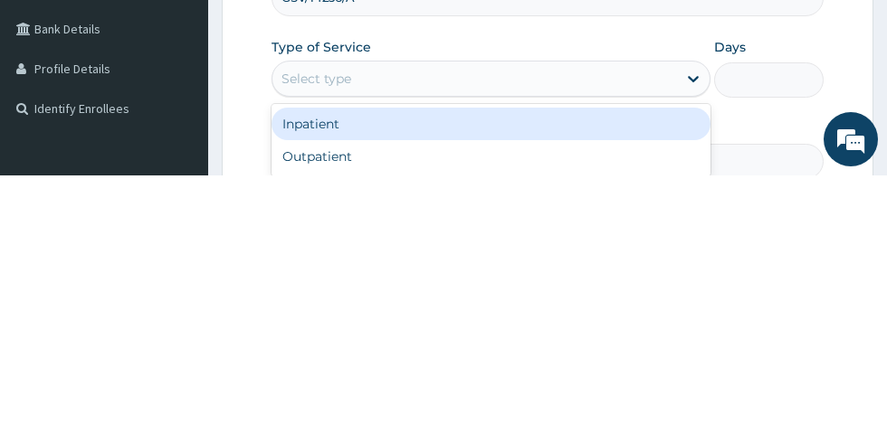
click at [533, 412] on div "Outpatient" at bounding box center [490, 415] width 439 height 33
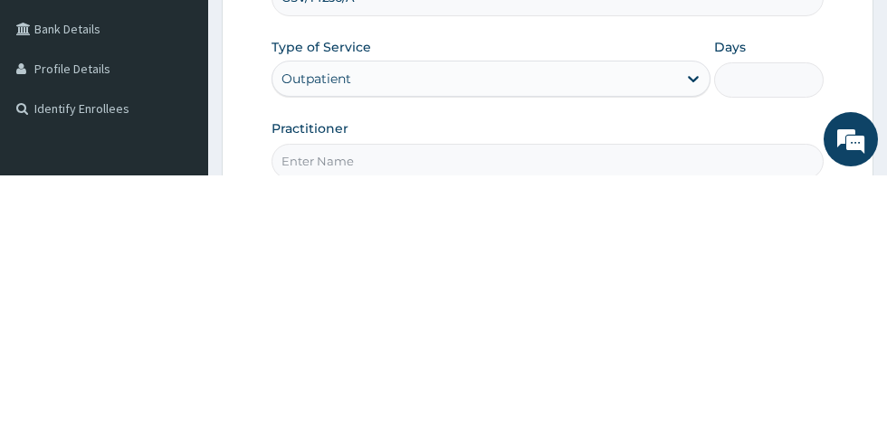
type input "1"
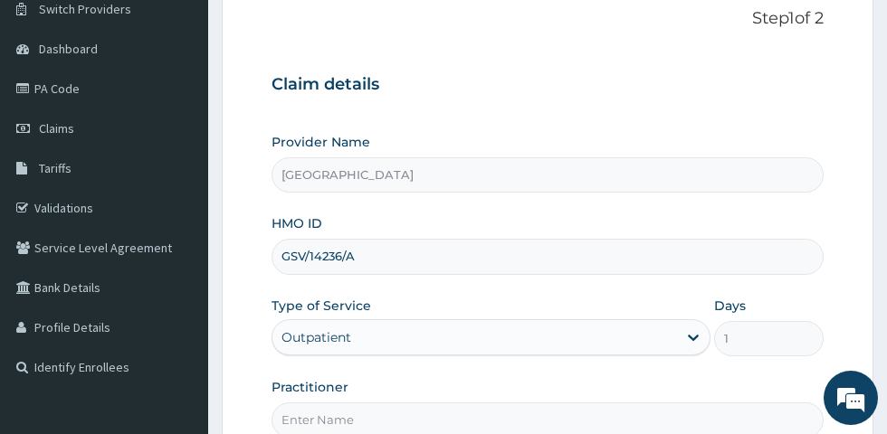
scroll to position [0, 0]
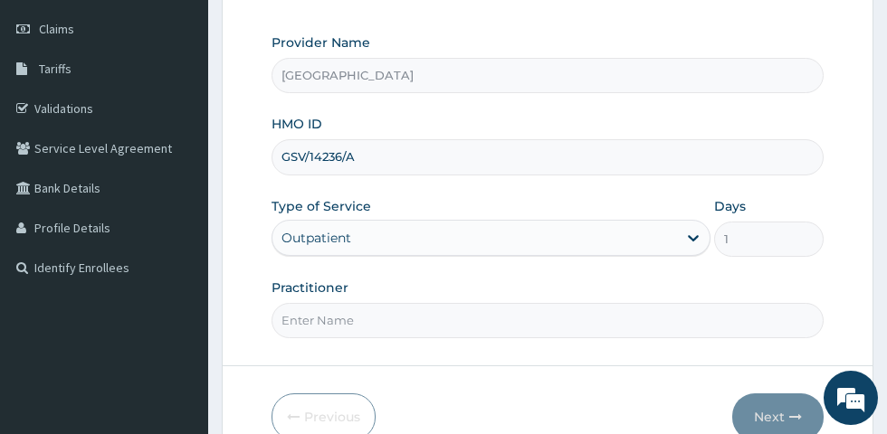
click at [527, 320] on input "Practitioner" at bounding box center [547, 320] width 552 height 35
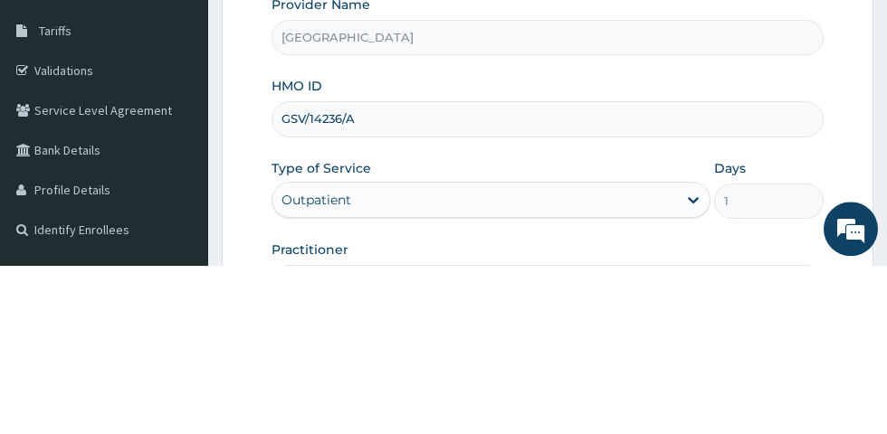
type input "[PERSON_NAME]"
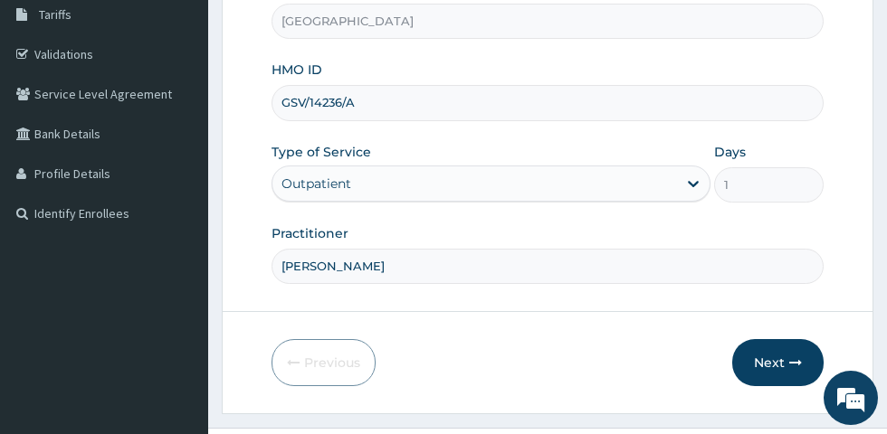
scroll to position [356, 0]
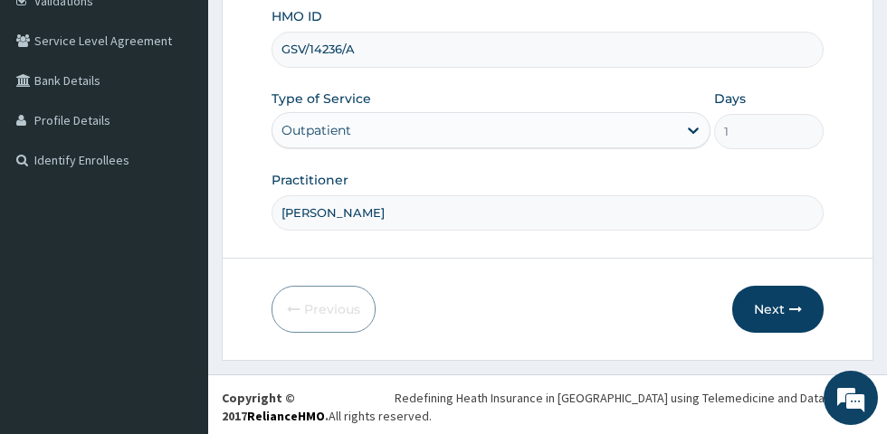
click at [782, 311] on button "Next" at bounding box center [777, 309] width 91 height 47
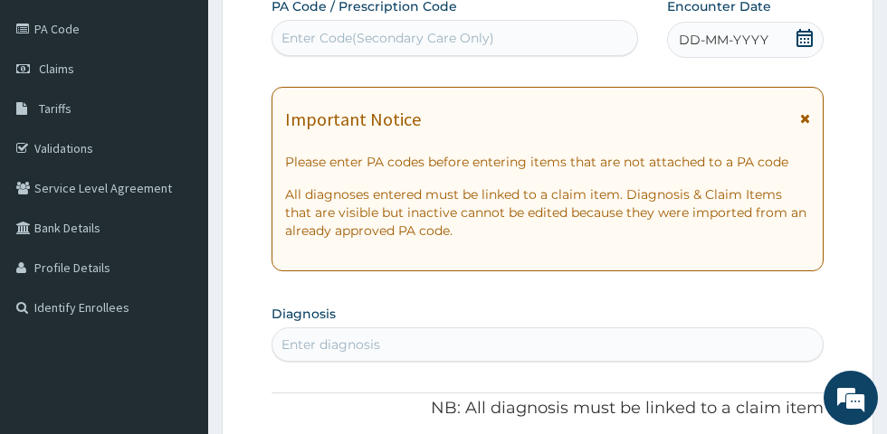
scroll to position [204, 0]
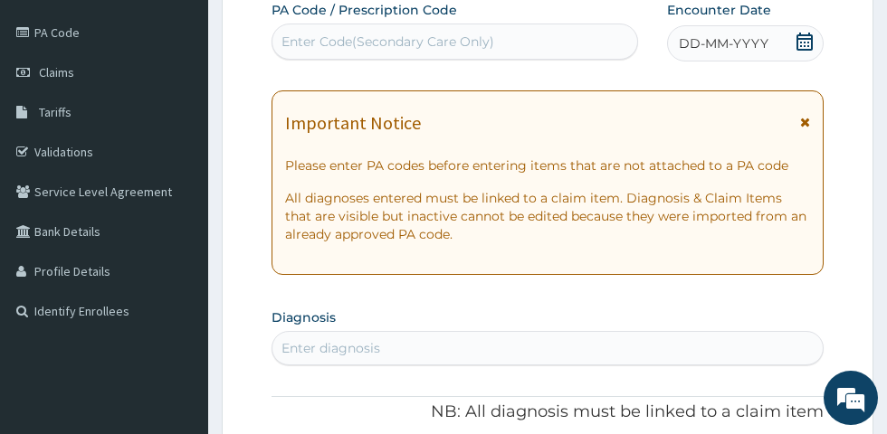
click at [802, 128] on span at bounding box center [805, 127] width 10 height 29
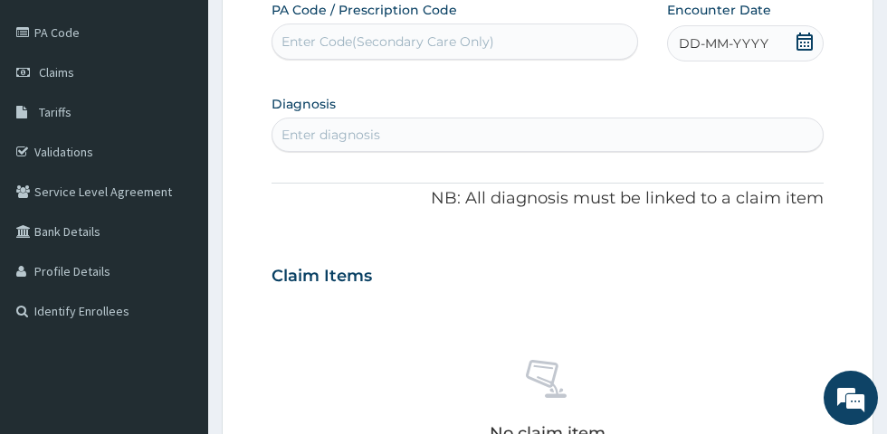
click at [803, 42] on icon at bounding box center [804, 42] width 18 height 18
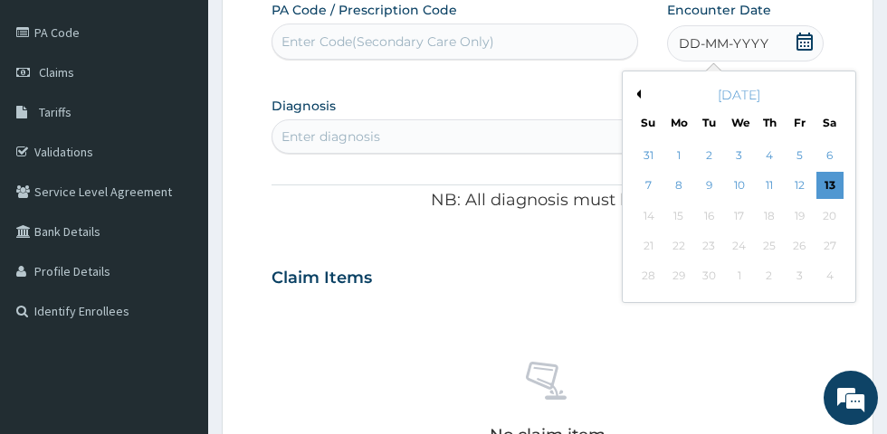
click at [832, 181] on div "13" at bounding box center [828, 186] width 27 height 27
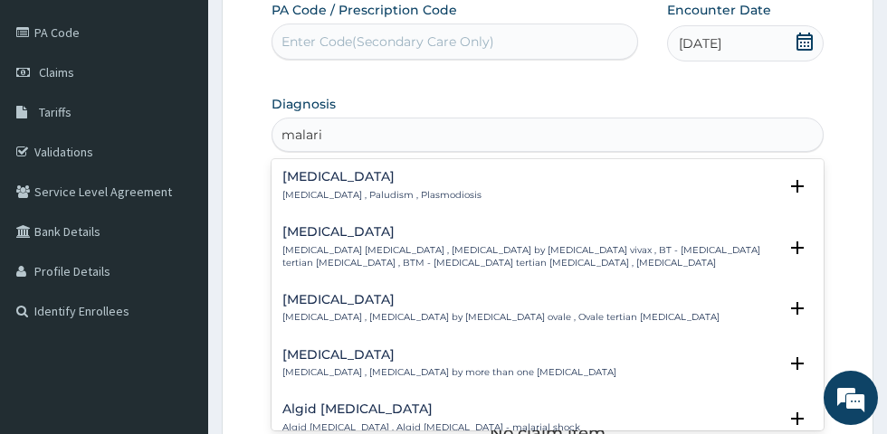
click at [480, 199] on div "[MEDICAL_DATA] [MEDICAL_DATA] , Paludism , Plasmodiosis" at bounding box center [547, 186] width 530 height 32
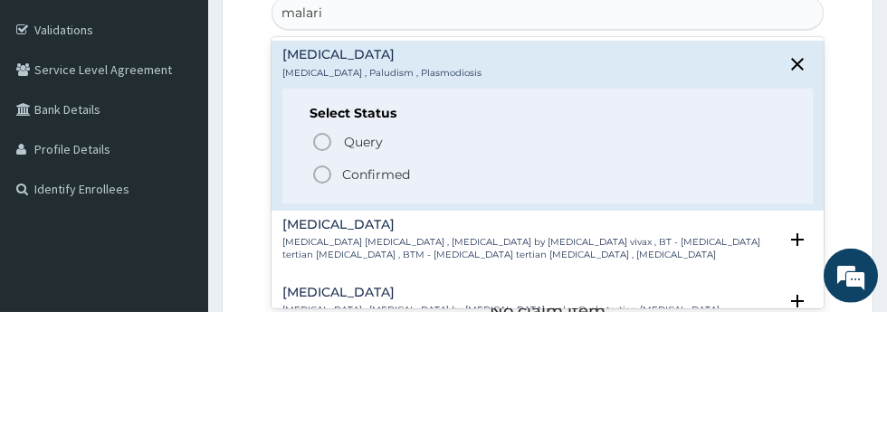
click at [410, 288] on span "Confirmed" at bounding box center [548, 297] width 474 height 22
type input "malari"
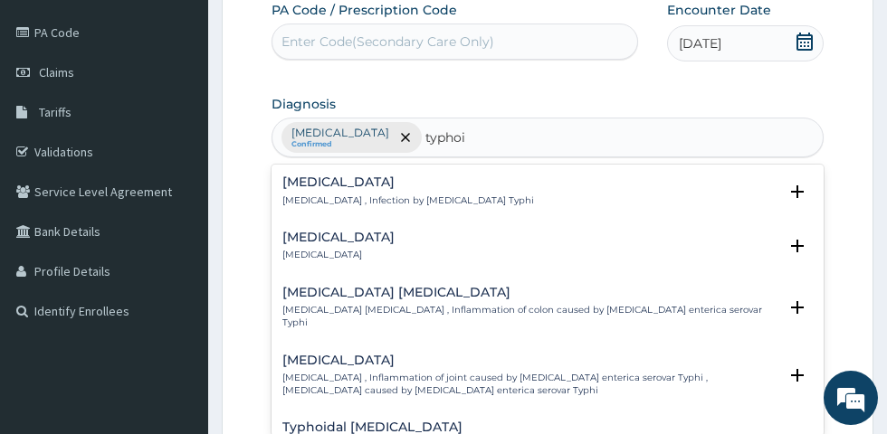
click at [494, 204] on div "[MEDICAL_DATA] [MEDICAL_DATA] , Infection by [MEDICAL_DATA] Typhi" at bounding box center [547, 192] width 530 height 32
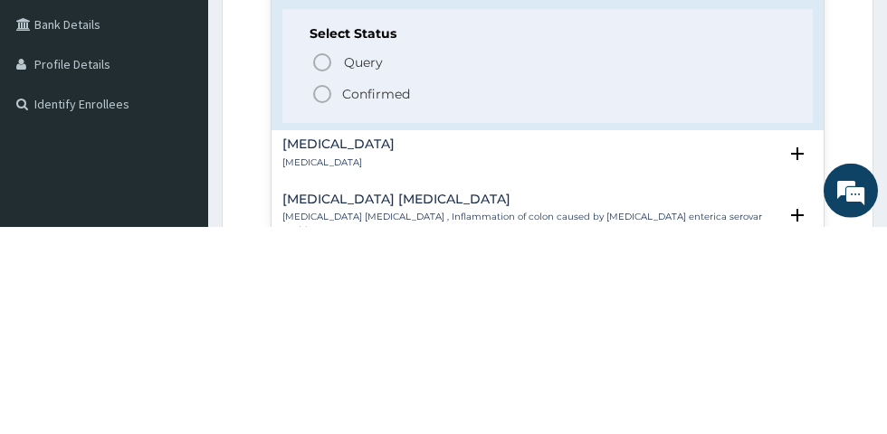
click at [434, 264] on p "Query Query covers suspected (?), Keep in view (kiv), Ruled out (r/o)" at bounding box center [545, 269] width 407 height 24
type input "typhoi"
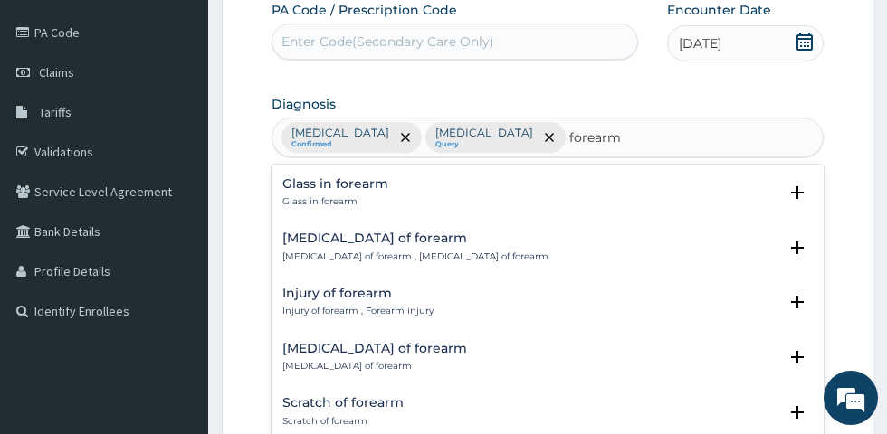
scroll to position [278, 0]
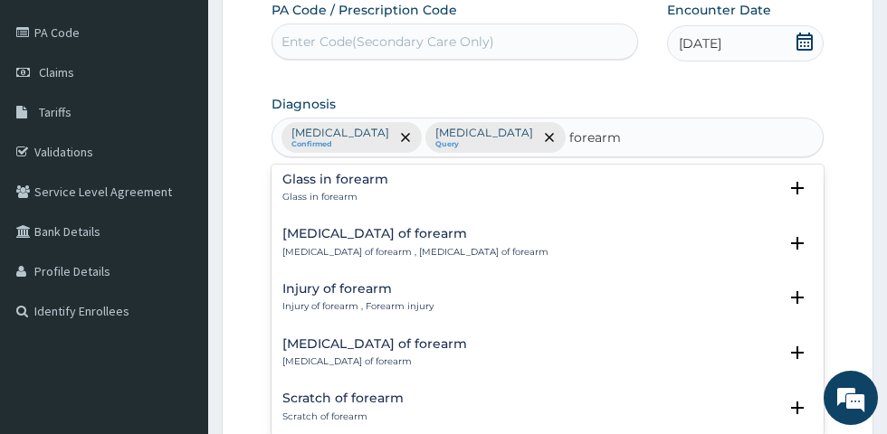
click at [437, 304] on div "Injury of forearm Injury of forearm , Forearm injury" at bounding box center [547, 298] width 530 height 32
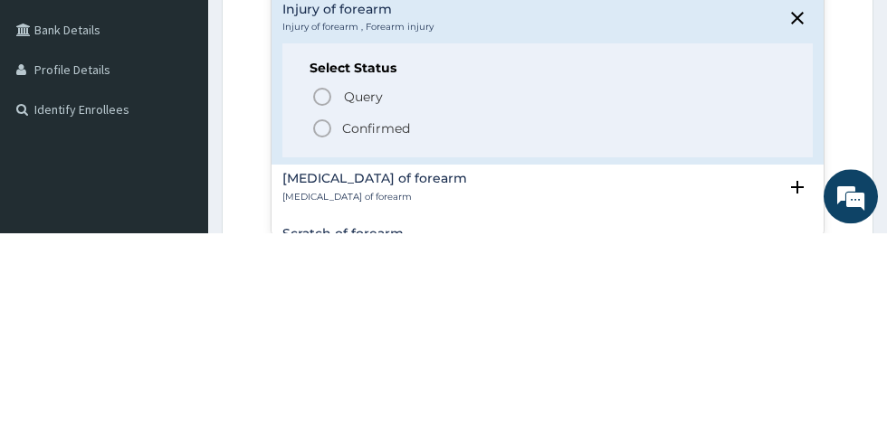
scroll to position [356, 0]
click at [471, 334] on span "Confirmed" at bounding box center [548, 329] width 474 height 22
type input "forearm"
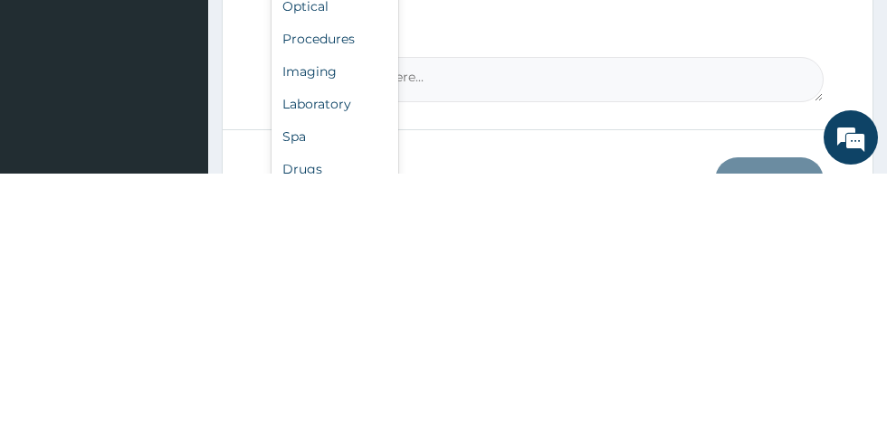
scroll to position [610, 0]
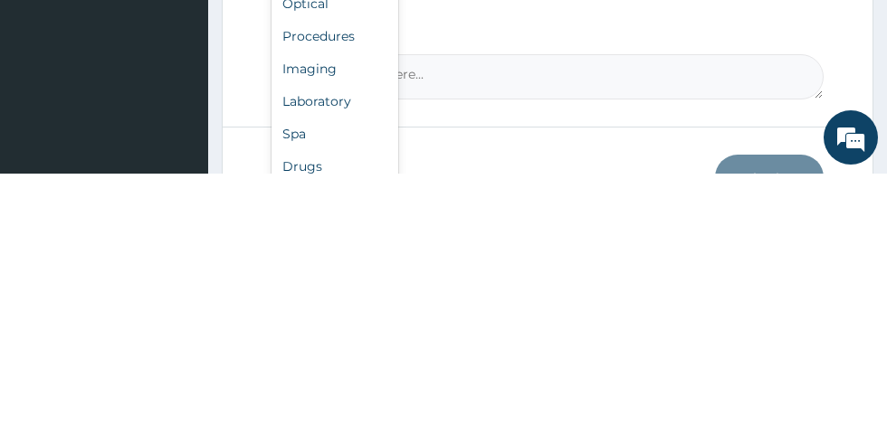
click at [341, 290] on div "Procedures" at bounding box center [334, 296] width 127 height 33
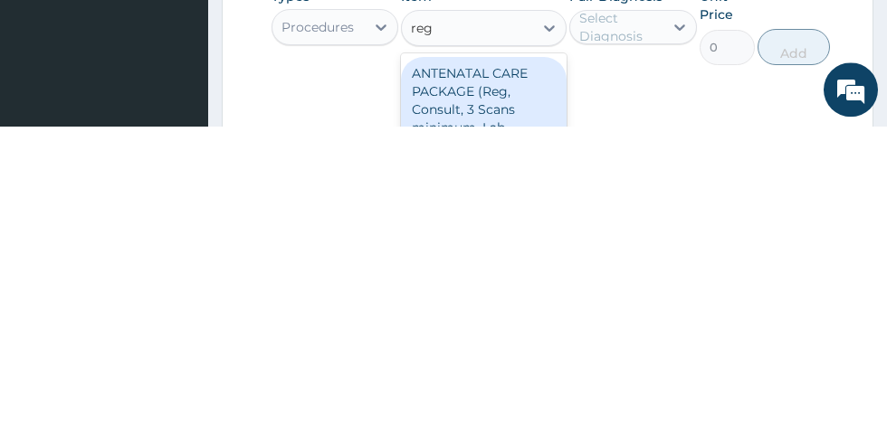
scroll to position [461, 0]
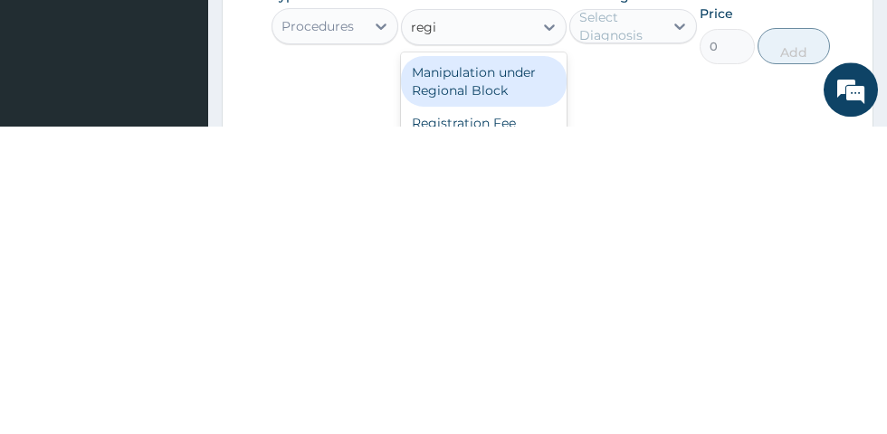
click at [496, 422] on div "Registration Fee" at bounding box center [484, 431] width 166 height 33
type input "regi"
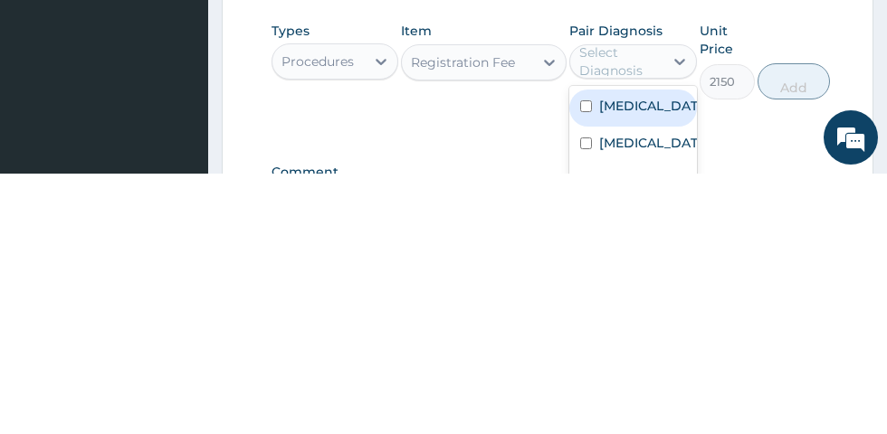
scroll to position [487, 0]
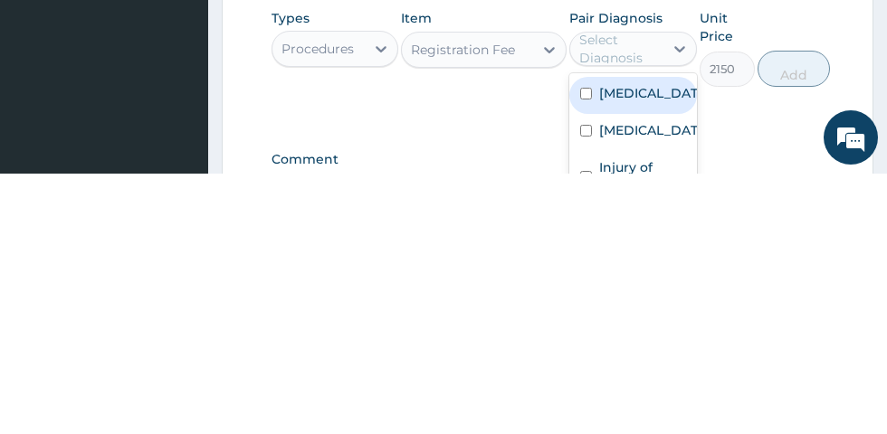
click at [587, 349] on input "checkbox" at bounding box center [586, 354] width 12 height 12
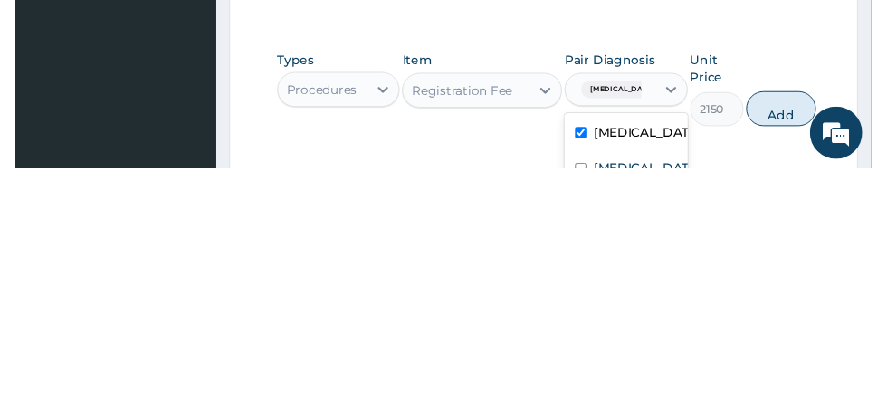
scroll to position [462, 0]
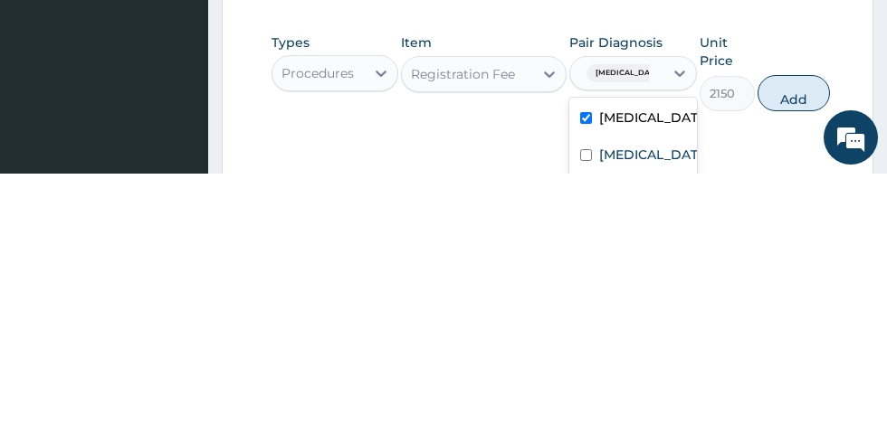
click at [638, 414] on label "[MEDICAL_DATA]" at bounding box center [651, 415] width 105 height 18
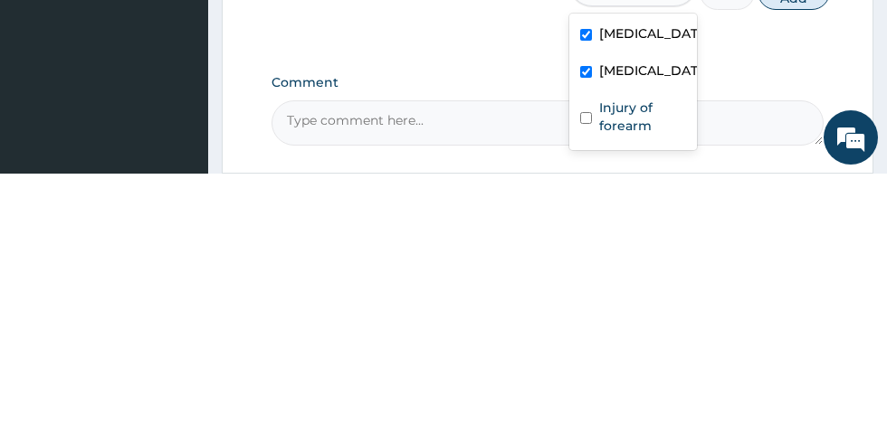
scroll to position [570, 0]
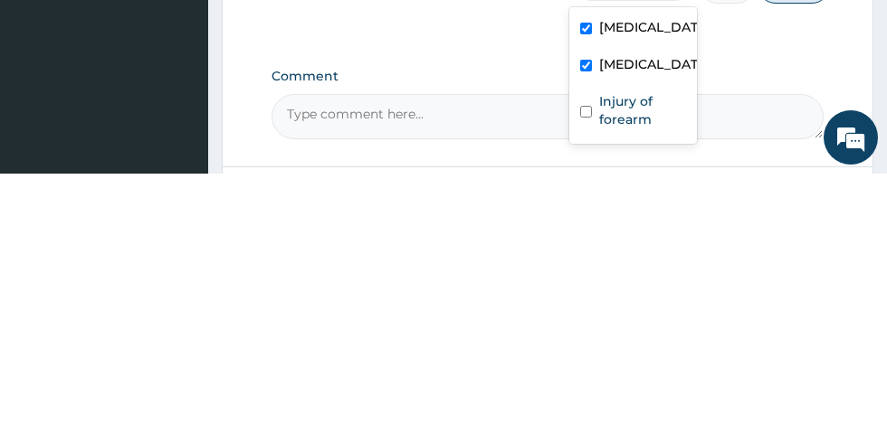
click at [641, 389] on label "Injury of forearm" at bounding box center [642, 371] width 86 height 36
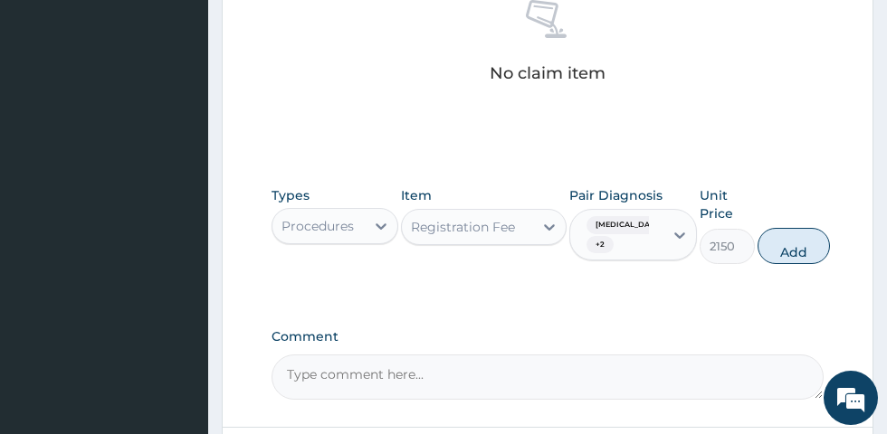
click at [785, 244] on button "Add" at bounding box center [793, 246] width 72 height 36
type input "0"
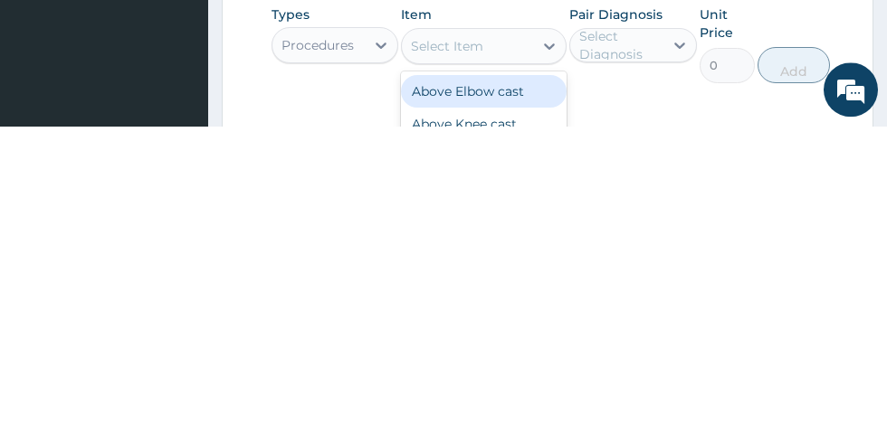
scroll to position [364, 0]
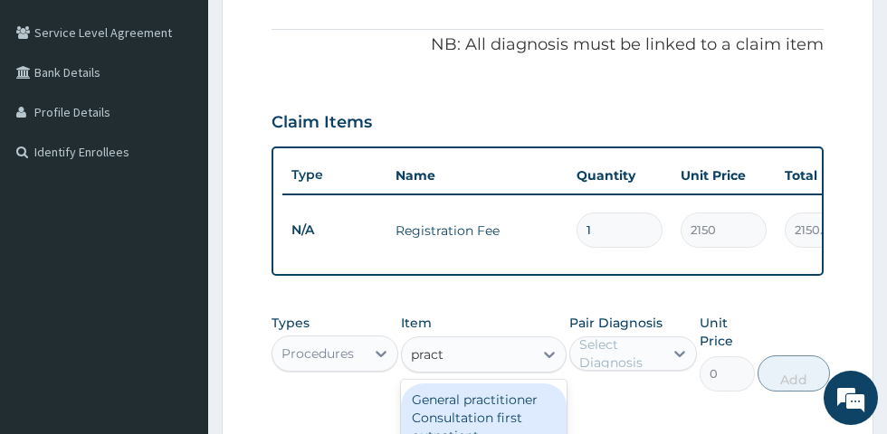
click at [503, 409] on div "General practitioner Consultation first outpatient consultation" at bounding box center [484, 427] width 166 height 87
type input "pract"
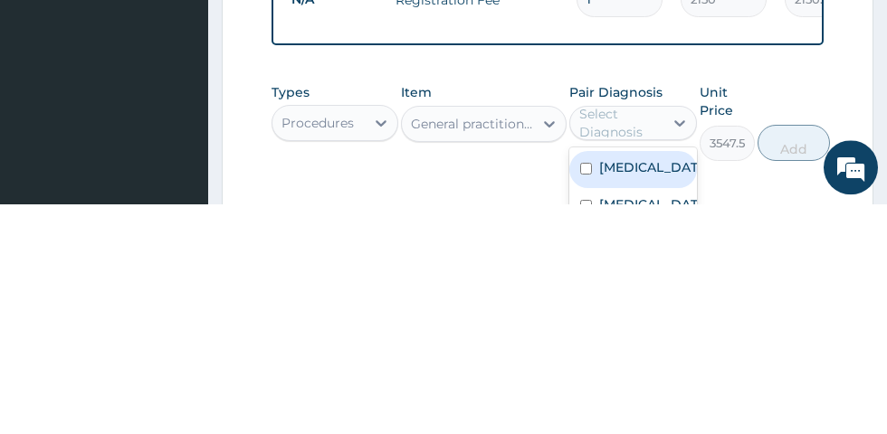
click at [617, 393] on label "[MEDICAL_DATA]" at bounding box center [651, 398] width 105 height 18
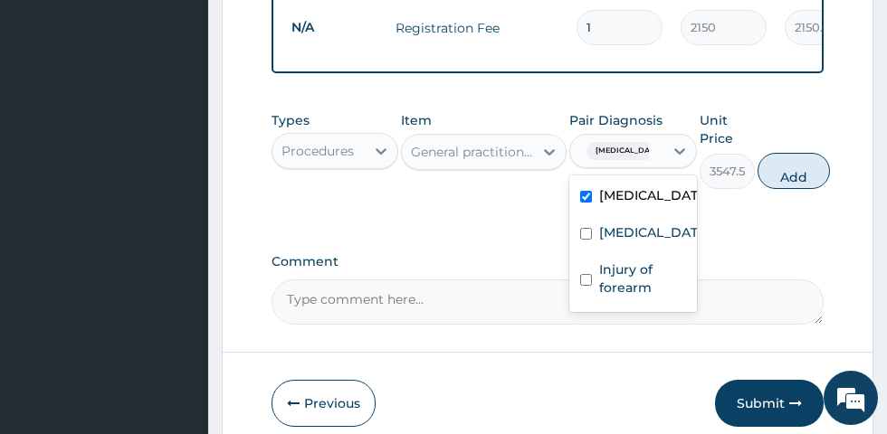
scroll to position [319, 0]
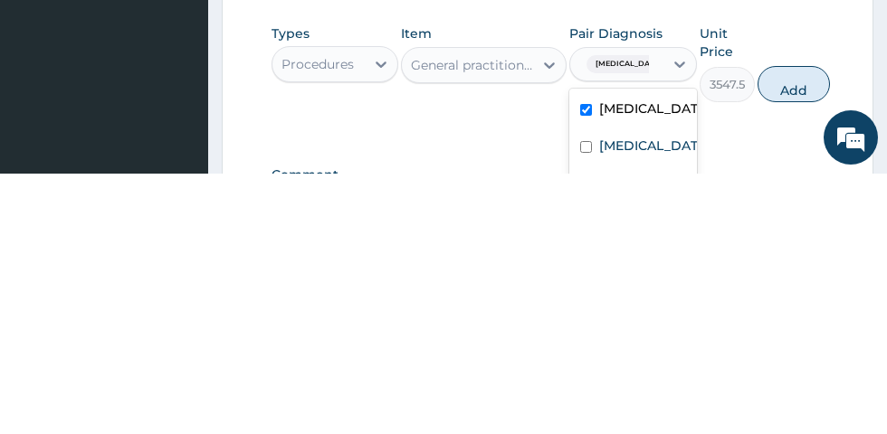
click at [641, 405] on label "[MEDICAL_DATA]" at bounding box center [651, 406] width 105 height 18
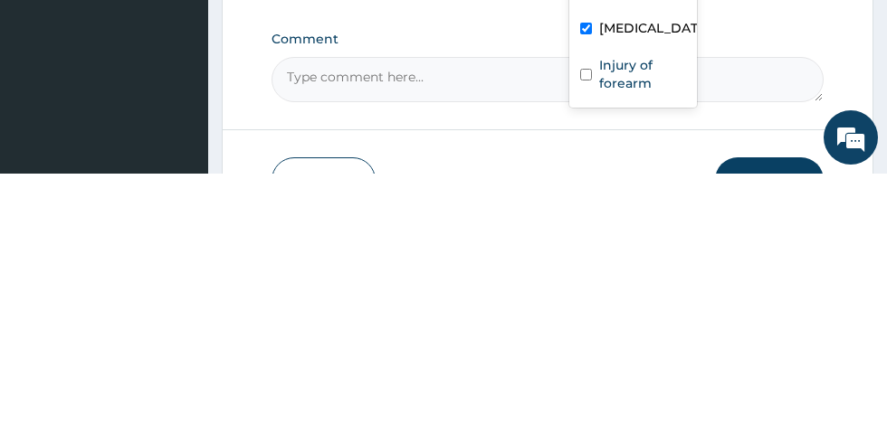
scroll to position [531, 0]
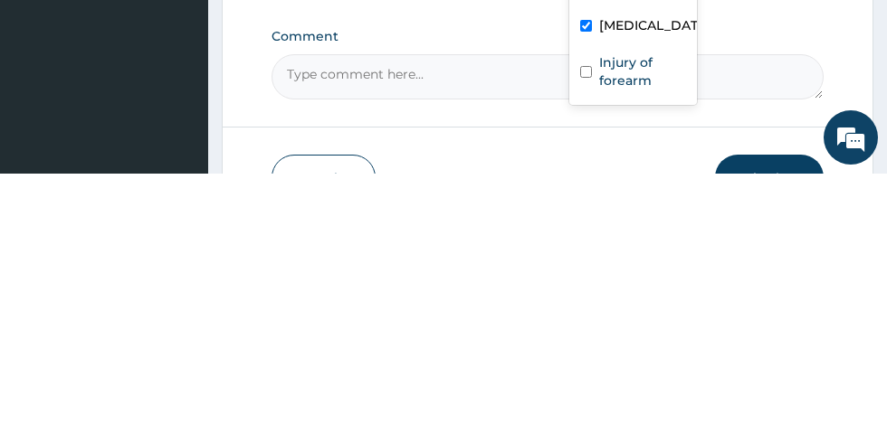
click at [631, 347] on label "Injury of forearm" at bounding box center [642, 332] width 86 height 36
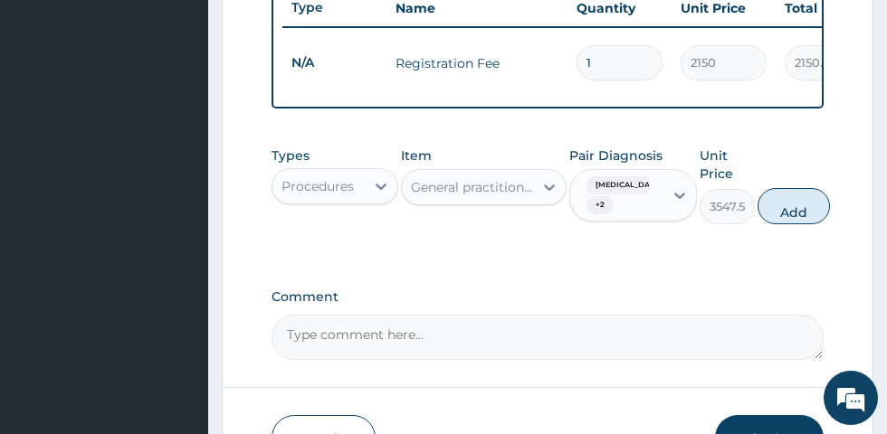
click at [795, 207] on button "Add" at bounding box center [793, 206] width 72 height 36
type input "0"
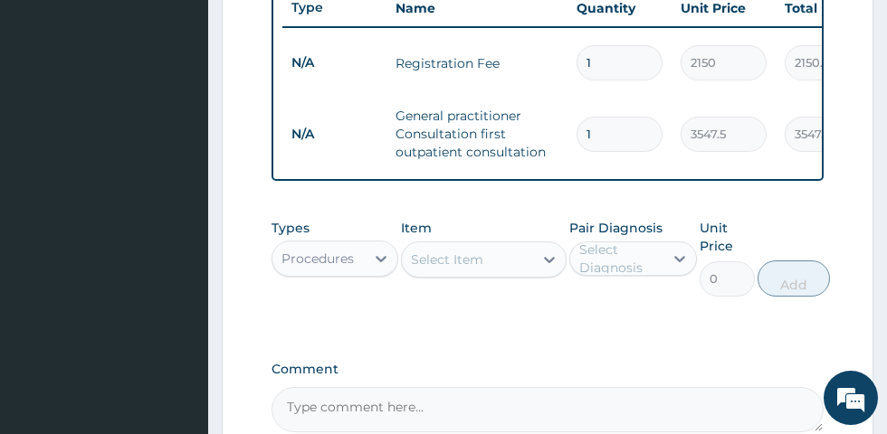
click at [661, 161] on td "1" at bounding box center [619, 134] width 104 height 53
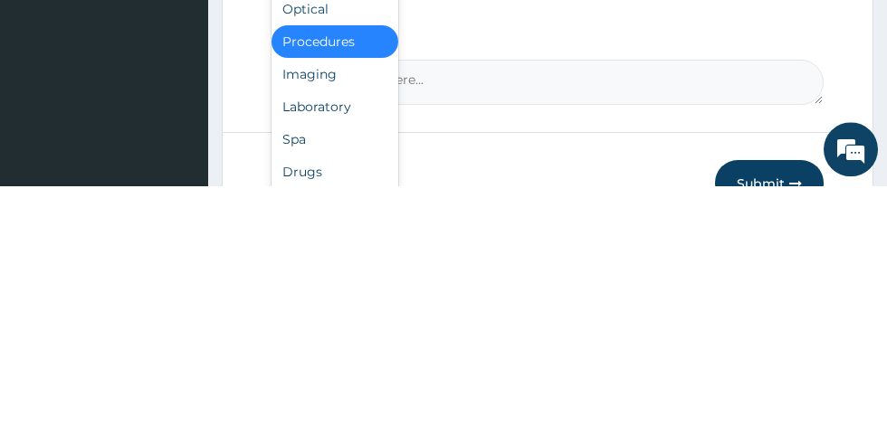
scroll to position [610, 0]
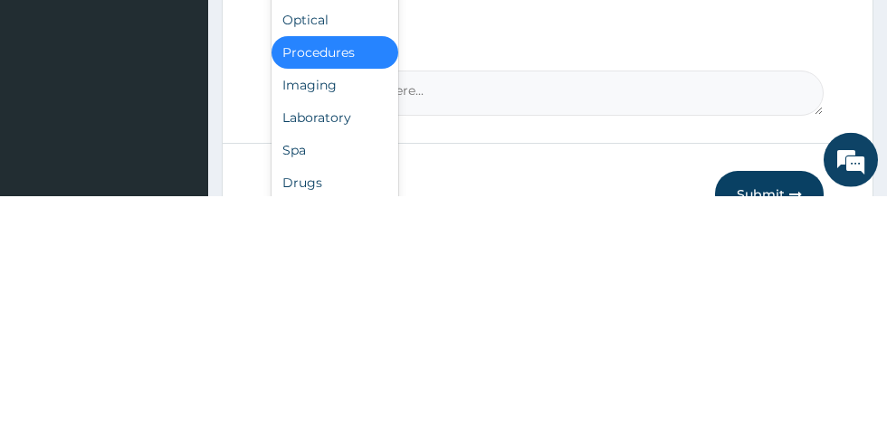
click at [335, 345] on div "Laboratory" at bounding box center [334, 355] width 127 height 33
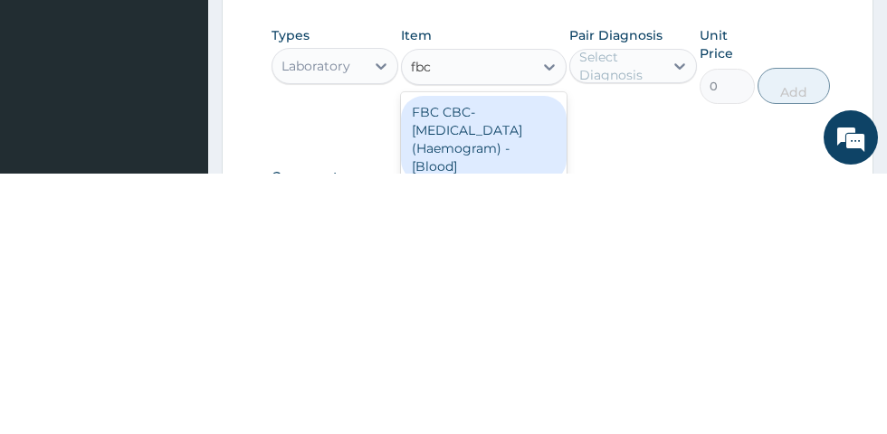
scroll to position [465, 0]
click at [473, 402] on div "FBC CBC-[MEDICAL_DATA] (Haemogram) - [Blood]" at bounding box center [484, 398] width 166 height 87
type input "fbc"
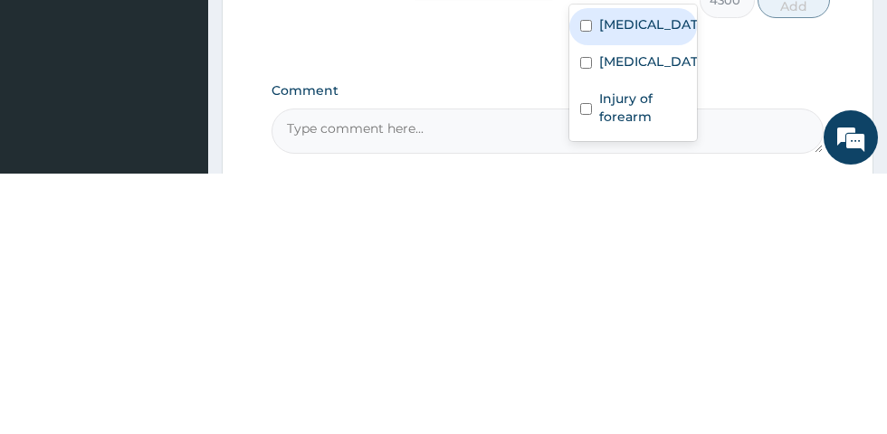
scroll to position [554, 0]
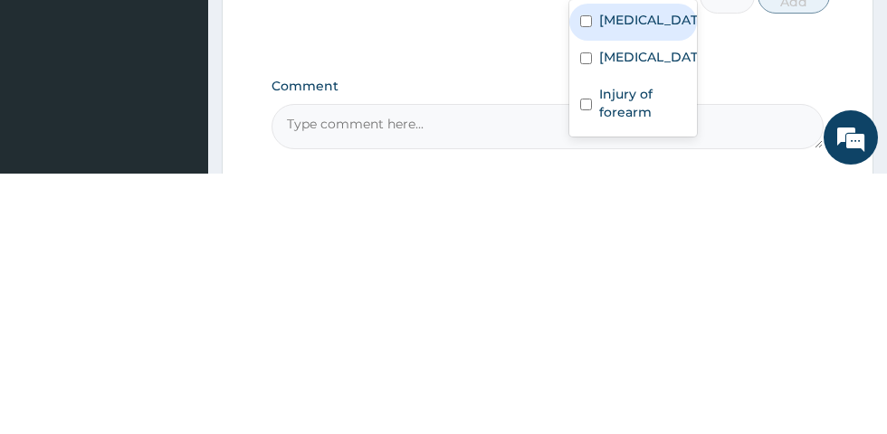
click at [633, 327] on label "[MEDICAL_DATA]" at bounding box center [651, 318] width 105 height 18
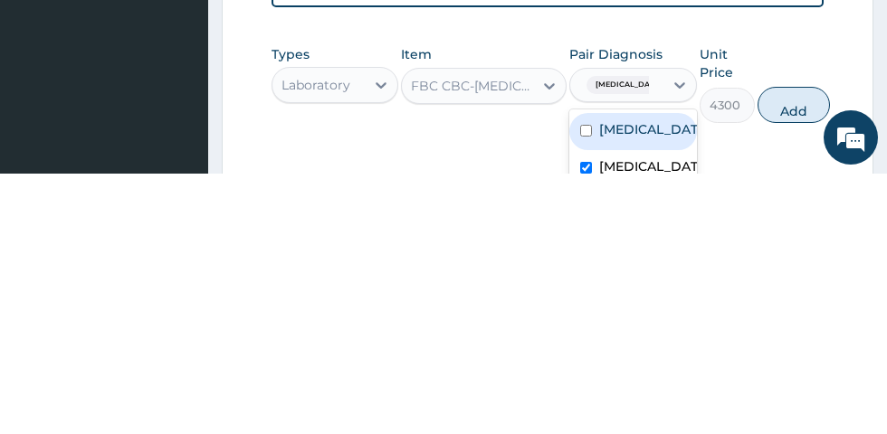
click at [639, 389] on label "[MEDICAL_DATA]" at bounding box center [651, 390] width 105 height 18
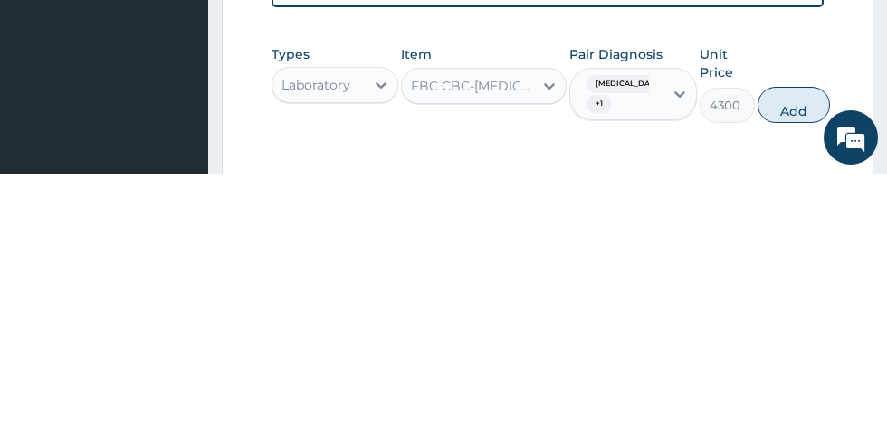
scroll to position [444, 0]
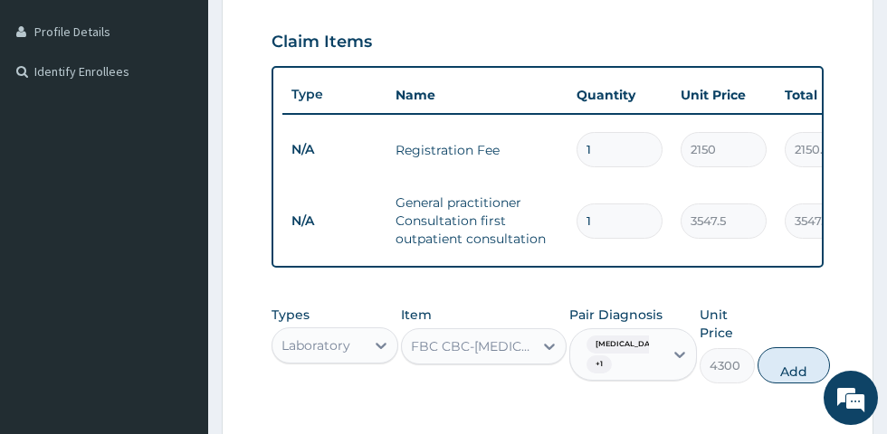
click at [794, 347] on button "Add" at bounding box center [793, 365] width 72 height 36
type input "0"
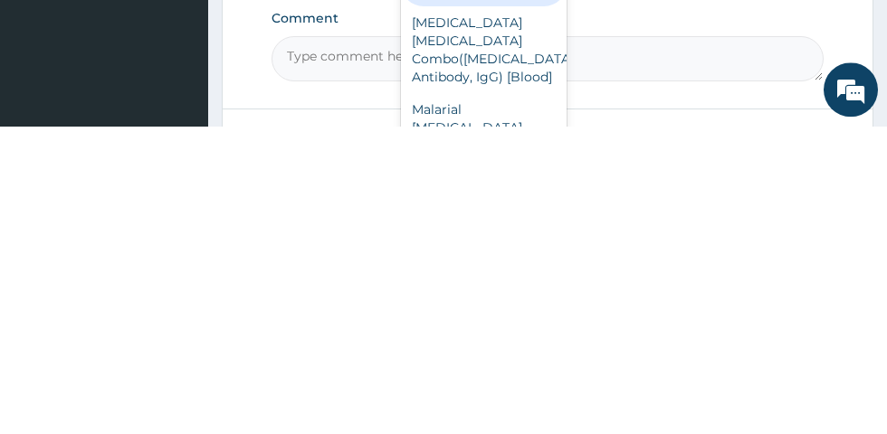
scroll to position [657, 0]
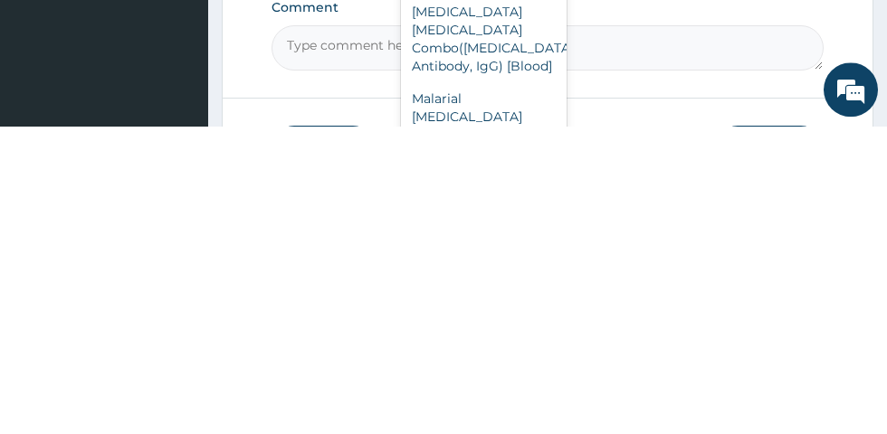
click at [498, 391] on div "Malarial [MEDICAL_DATA] Thick and thin films - [Blood]" at bounding box center [484, 434] width 166 height 87
type input "paras"
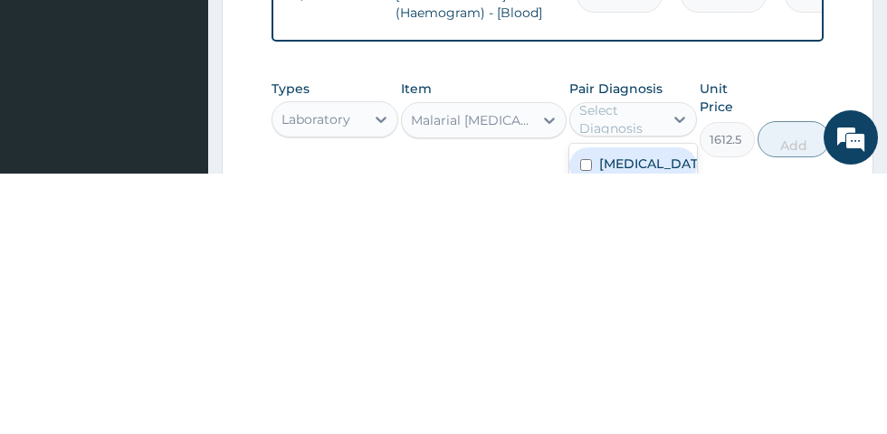
scroll to position [485, 0]
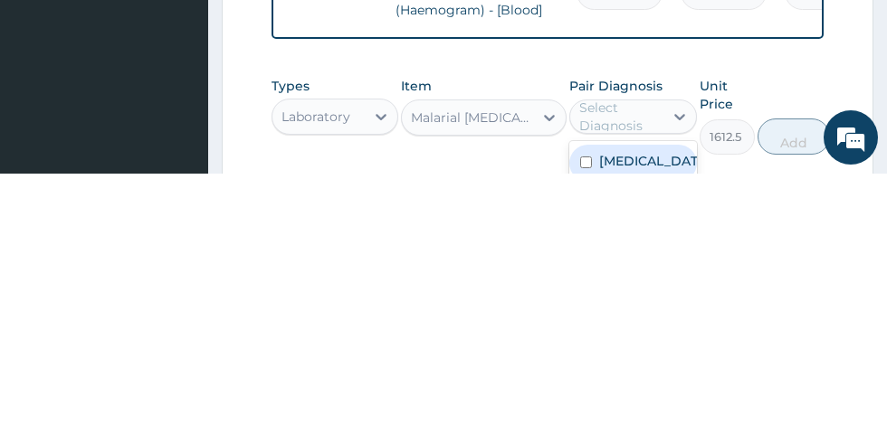
click at [637, 413] on label "[MEDICAL_DATA]" at bounding box center [651, 422] width 105 height 18
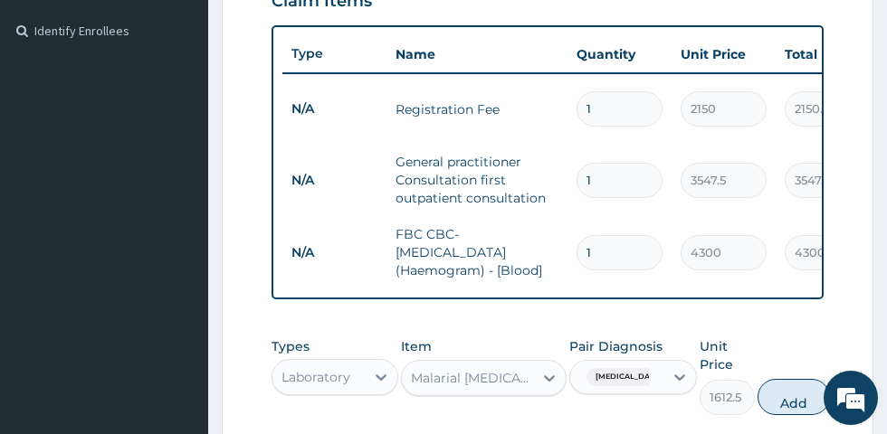
click at [789, 388] on button "Add" at bounding box center [793, 397] width 72 height 36
type input "0"
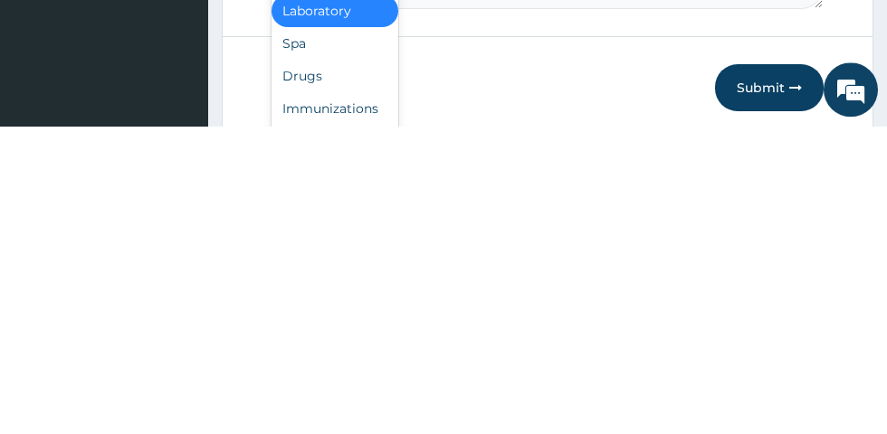
scroll to position [799, 0]
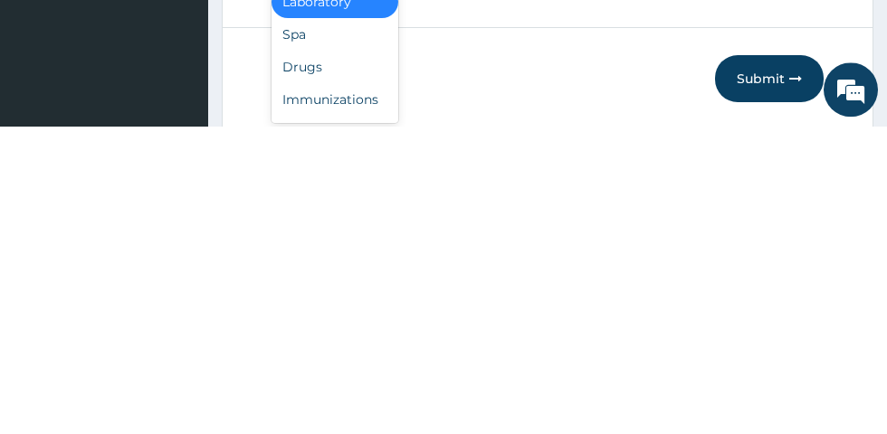
click at [313, 364] on div "Drugs" at bounding box center [334, 375] width 127 height 33
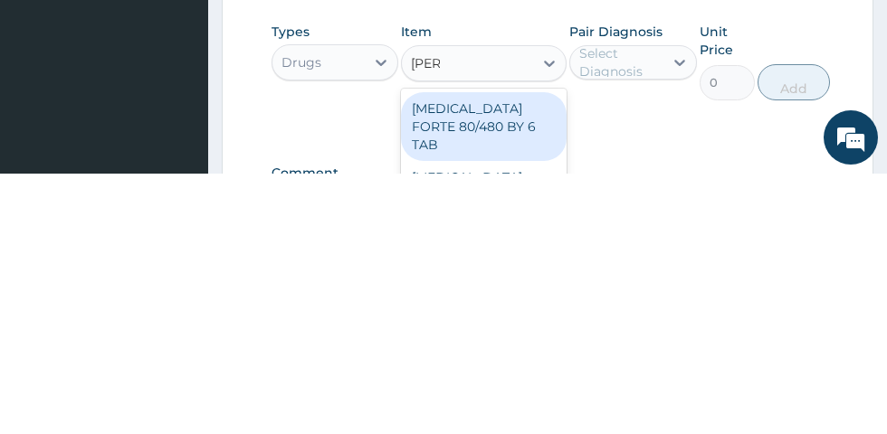
scroll to position [615, 0]
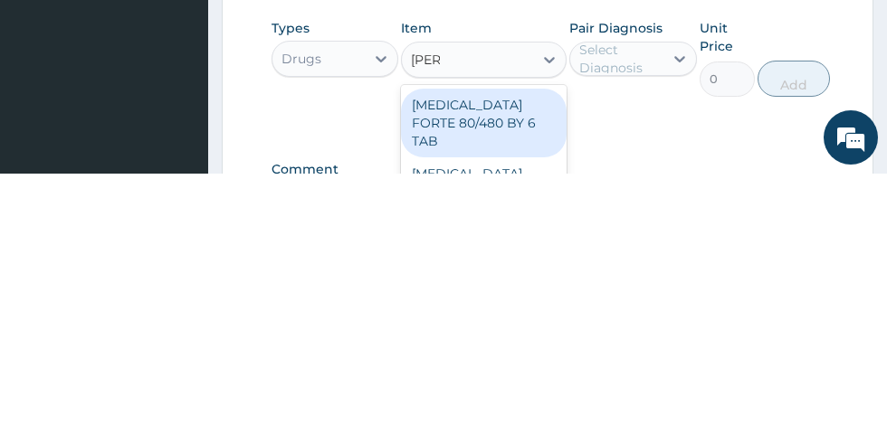
click at [447, 373] on div "[MEDICAL_DATA] FORTE 80/480 BY 6 TAB" at bounding box center [484, 383] width 166 height 69
type input "[PERSON_NAME]"
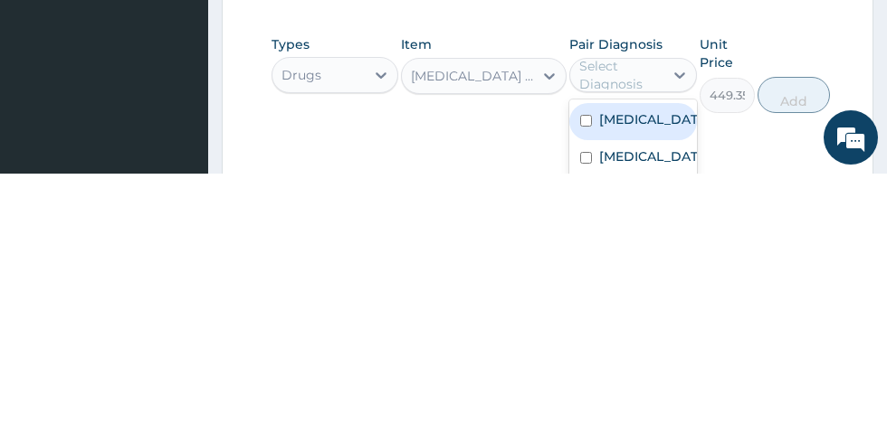
scroll to position [608, 0]
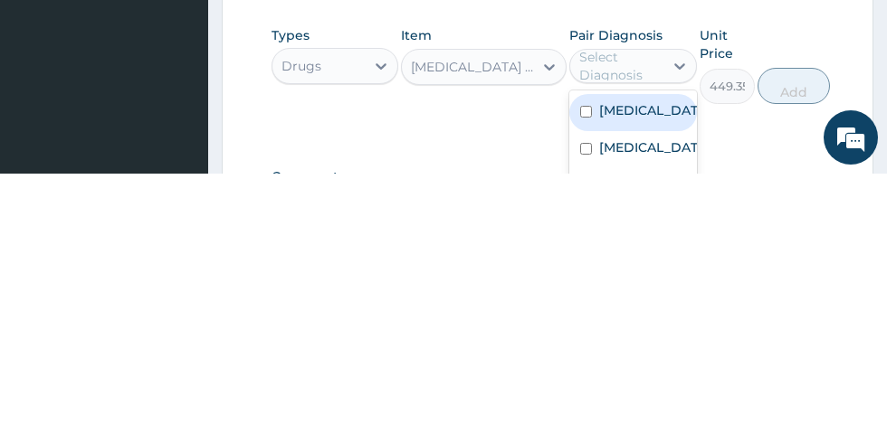
click at [628, 363] on div "[MEDICAL_DATA]" at bounding box center [632, 373] width 127 height 37
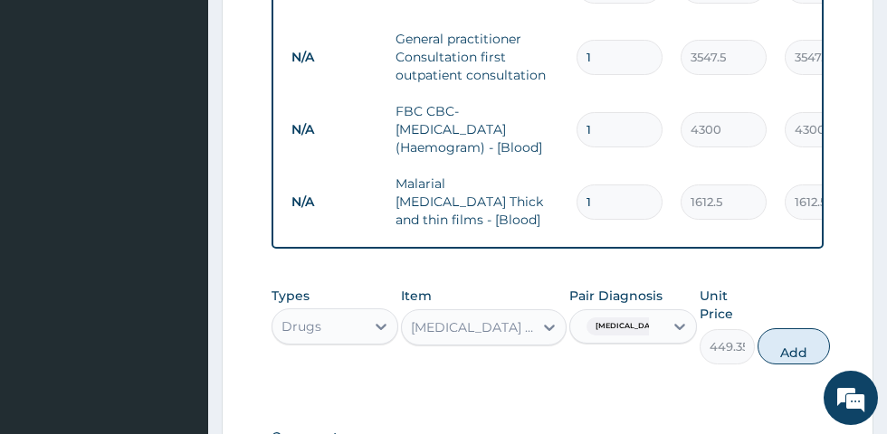
click at [789, 333] on button "Add" at bounding box center [793, 346] width 72 height 36
type input "0"
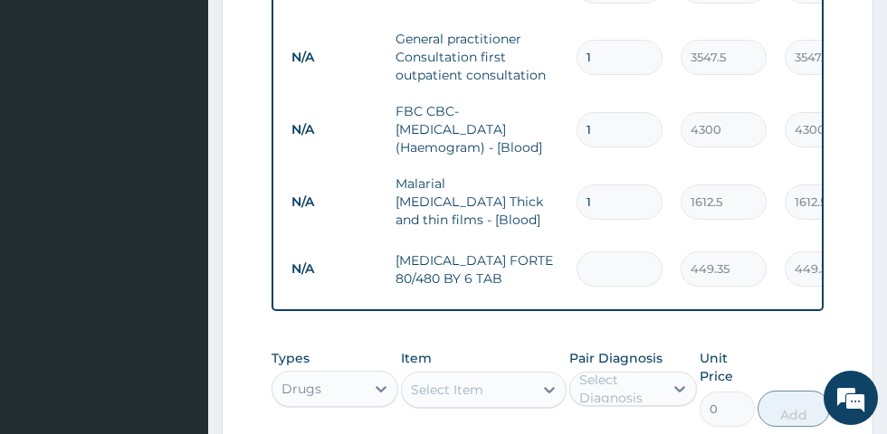
type input "0.00"
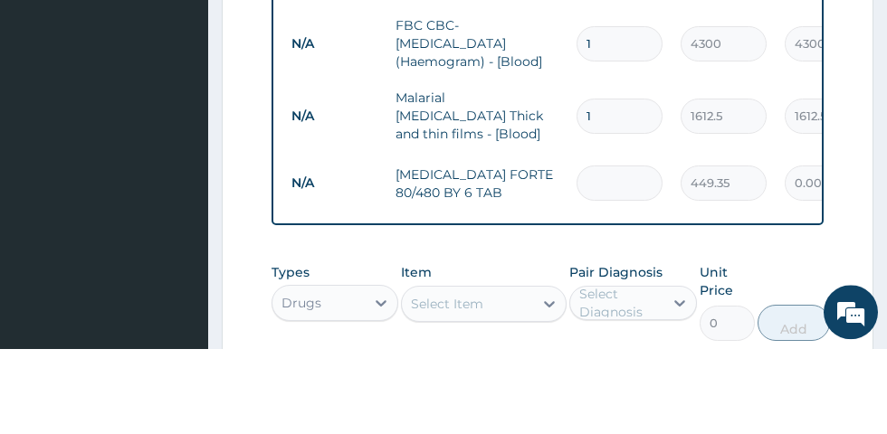
type input "6"
type input "2696.10"
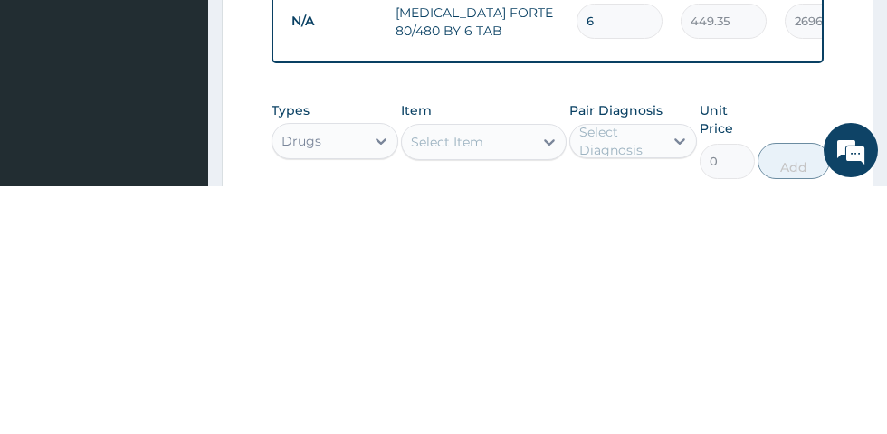
type input "6"
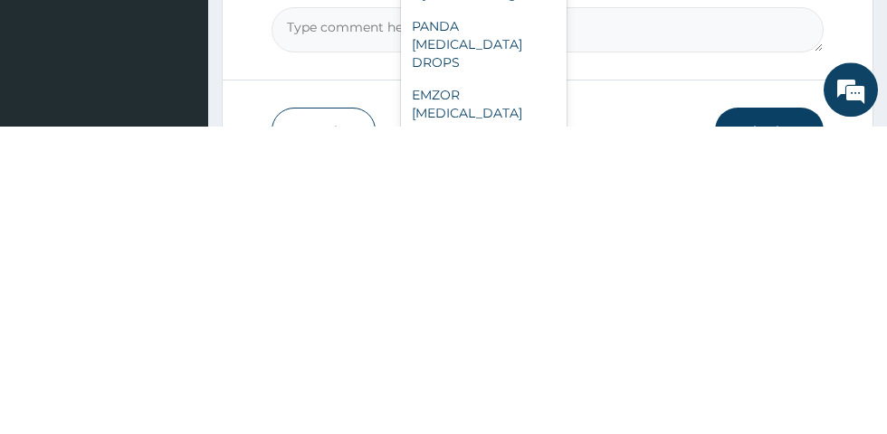
scroll to position [830, 0]
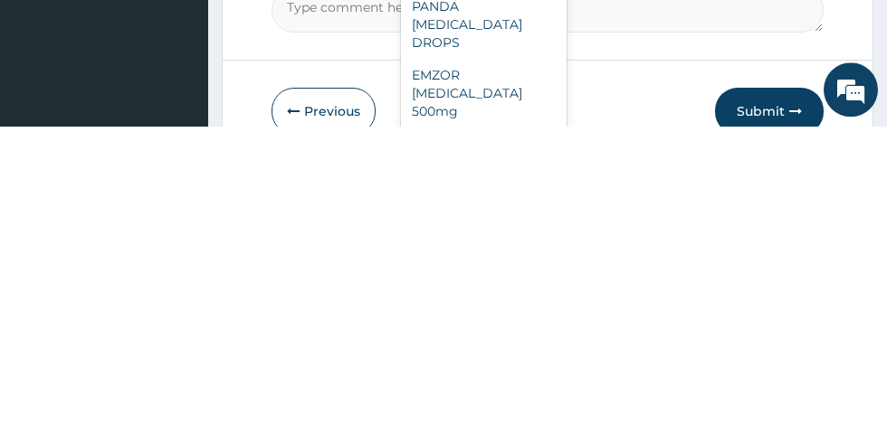
click at [497, 384] on div "EMZOR [MEDICAL_DATA] 500mg" at bounding box center [484, 401] width 166 height 69
type input "parace"
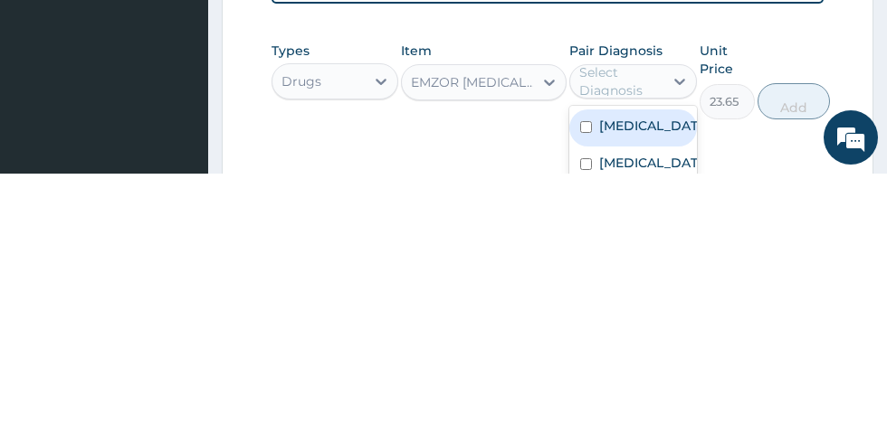
scroll to position [655, 0]
click at [628, 377] on label "[MEDICAL_DATA]" at bounding box center [651, 386] width 105 height 18
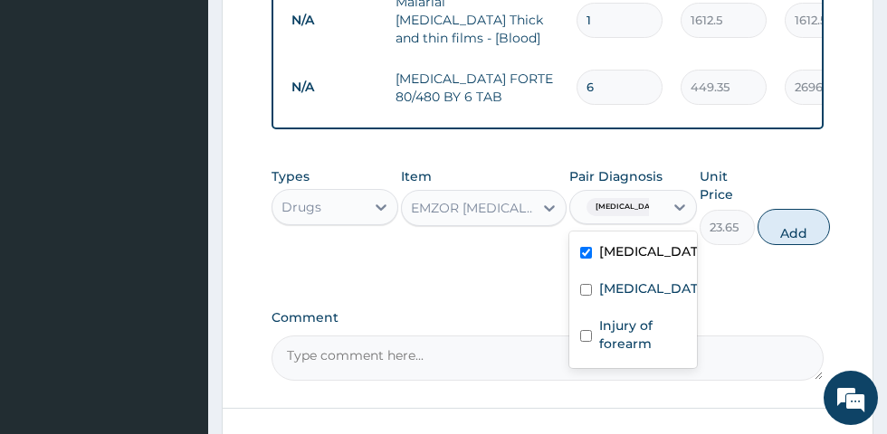
scroll to position [585, 0]
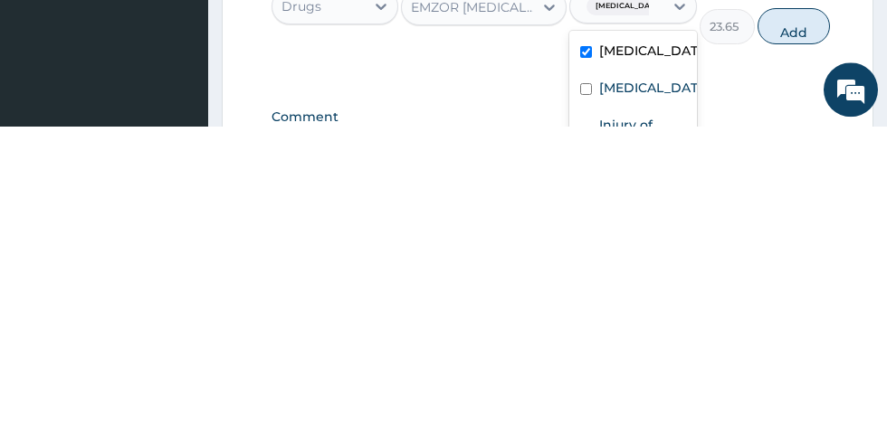
click at [619, 387] on label "[MEDICAL_DATA]" at bounding box center [651, 396] width 105 height 18
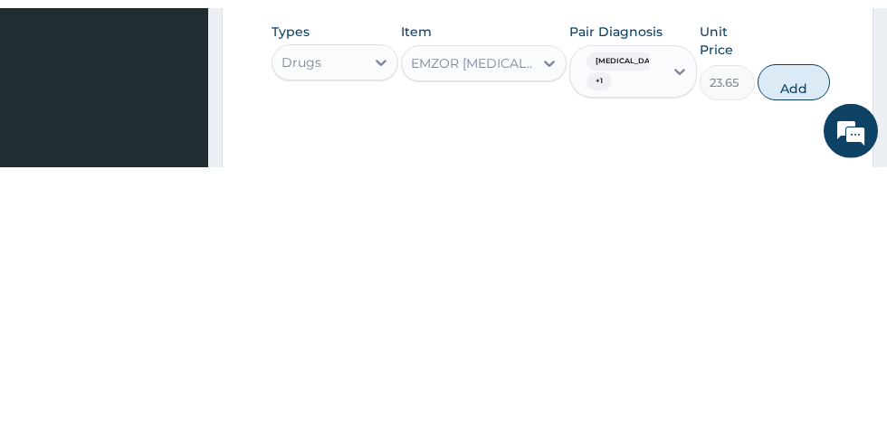
scroll to position [683, 0]
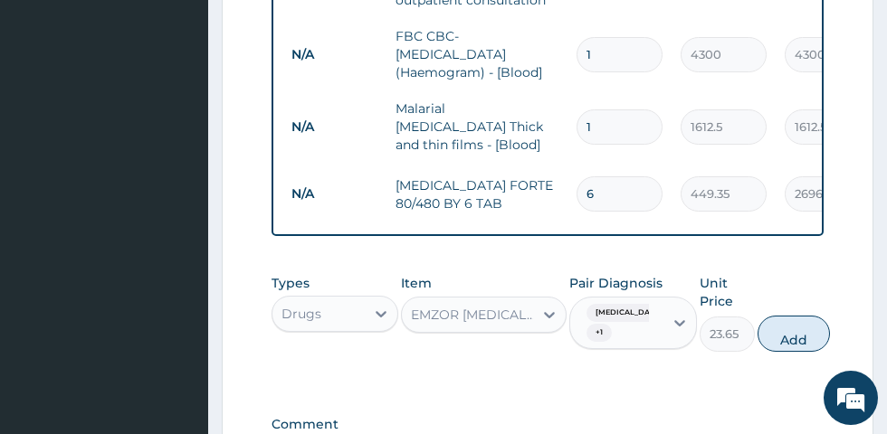
click at [789, 323] on button "Add" at bounding box center [793, 334] width 72 height 36
type input "0"
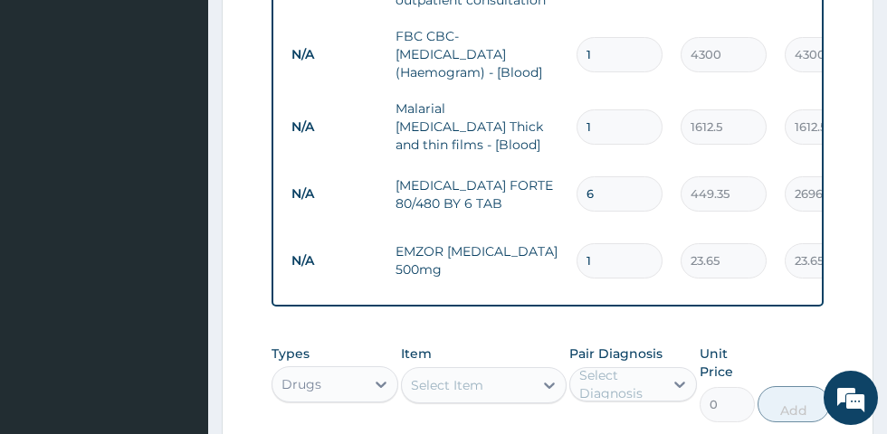
type input "18"
type input "425.70"
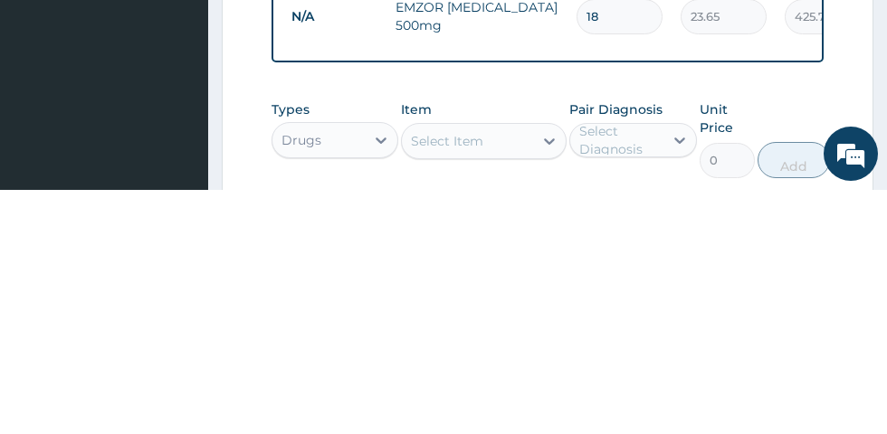
type input "18"
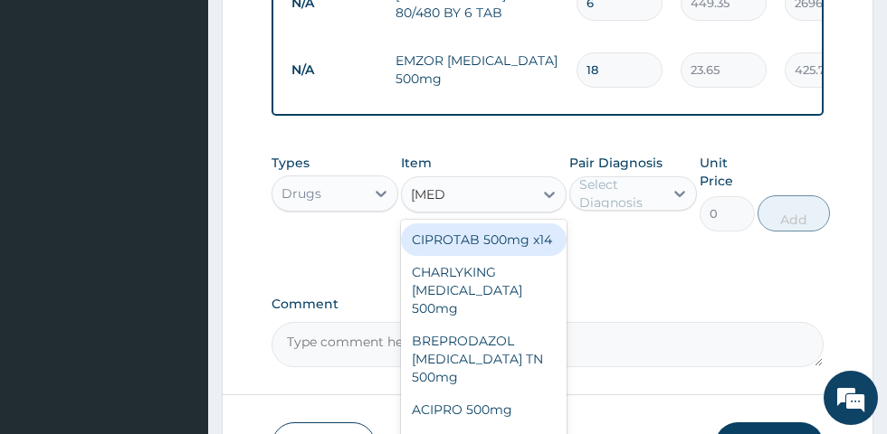
scroll to position [881, 0]
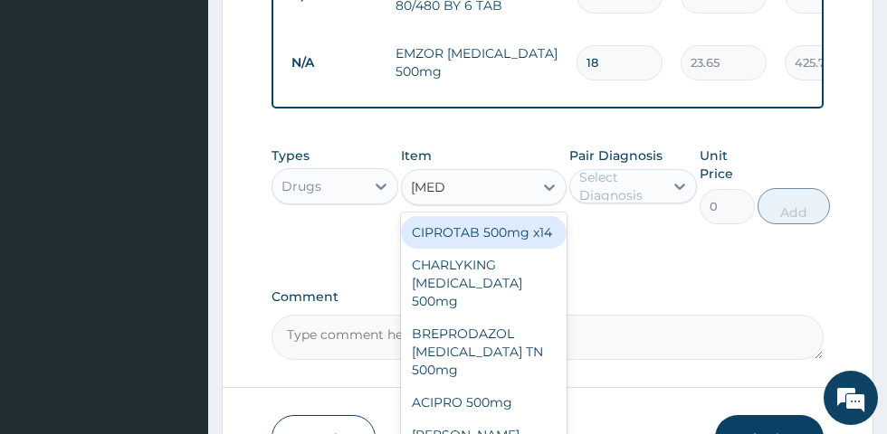
click at [517, 216] on div "CIPROTAB 500mg x14" at bounding box center [484, 232] width 166 height 33
type input "[MEDICAL_DATA]"
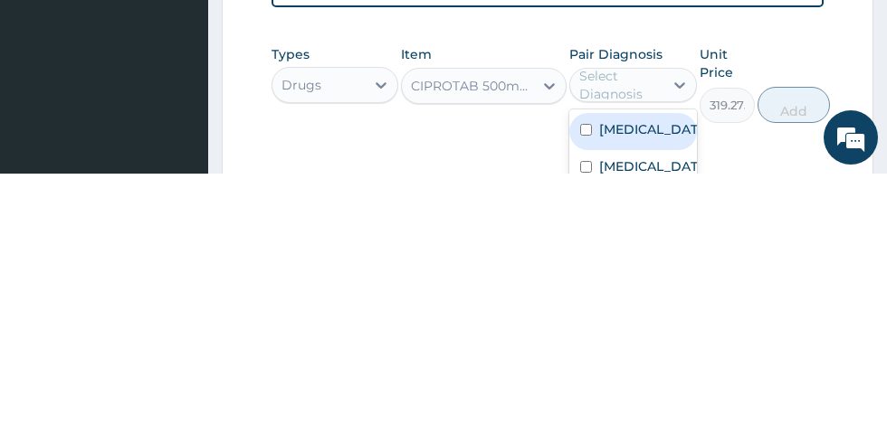
click at [636, 418] on label "[MEDICAL_DATA]" at bounding box center [651, 427] width 105 height 18
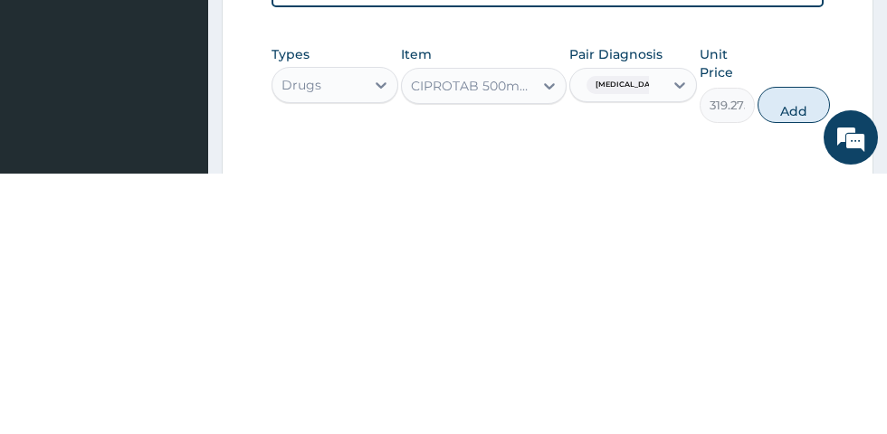
scroll to position [722, 0]
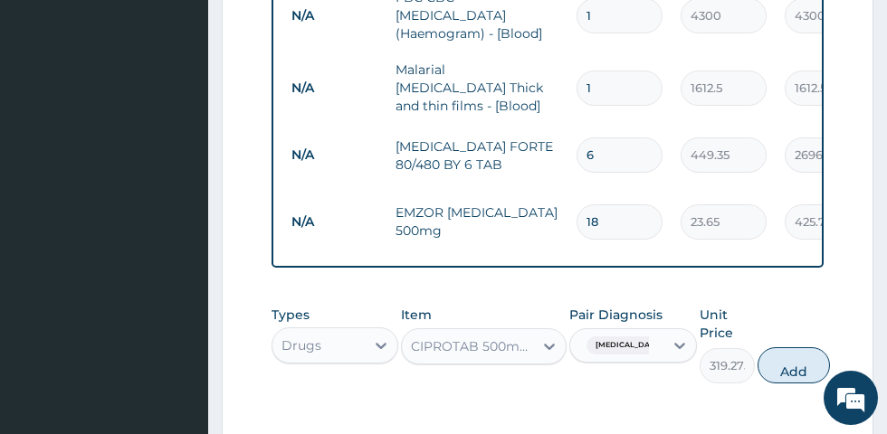
click at [791, 358] on button "Add" at bounding box center [793, 365] width 72 height 36
type input "0"
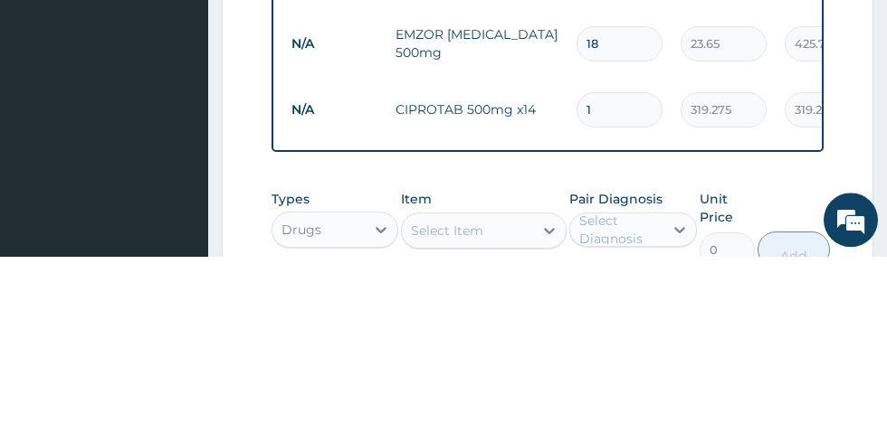
type input "10"
type input "3192.75"
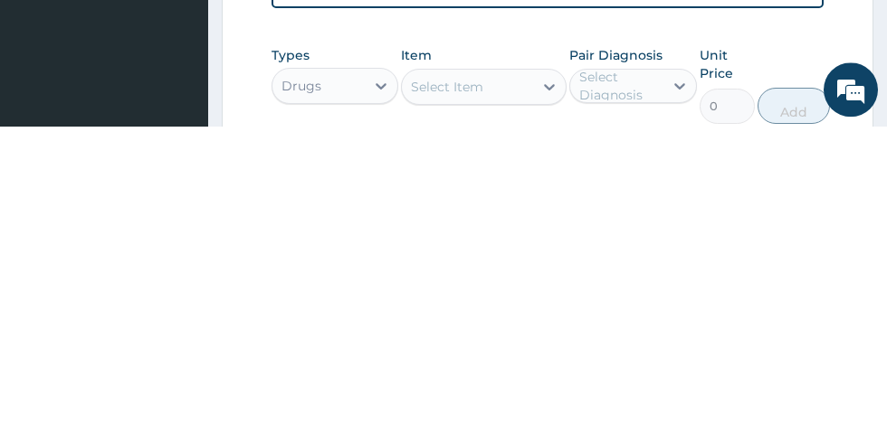
scroll to position [736, 0]
type input "10"
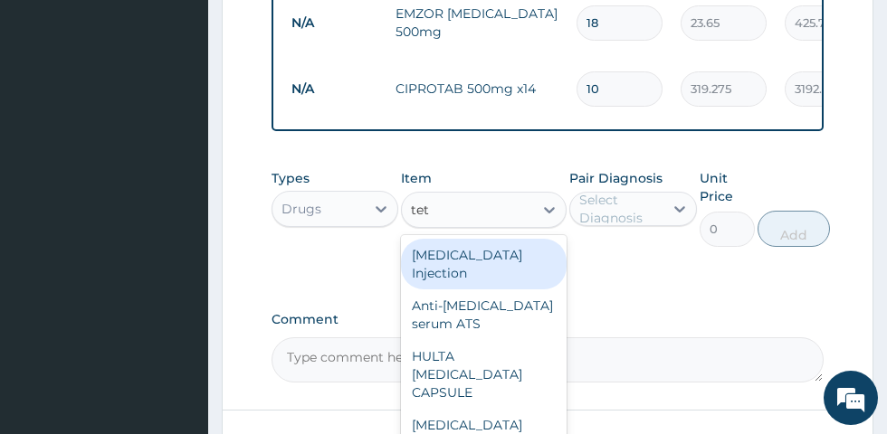
scroll to position [922, 0]
click at [516, 238] on div "[MEDICAL_DATA] Injection" at bounding box center [484, 263] width 166 height 51
type input "tet"
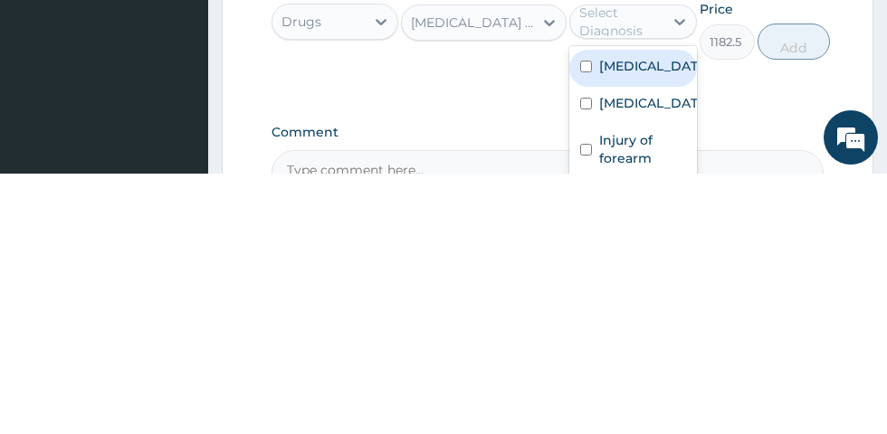
scroll to position [849, 0]
click at [630, 407] on label "Injury of forearm" at bounding box center [642, 409] width 86 height 36
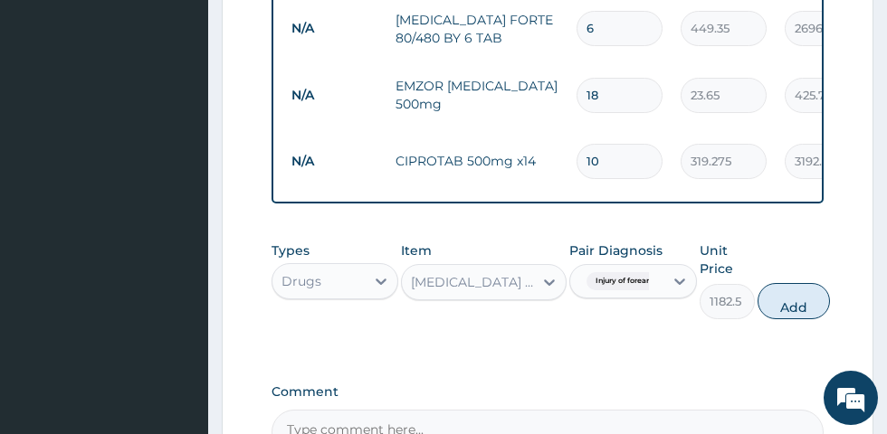
click at [802, 283] on button "Add" at bounding box center [793, 301] width 72 height 36
type input "0"
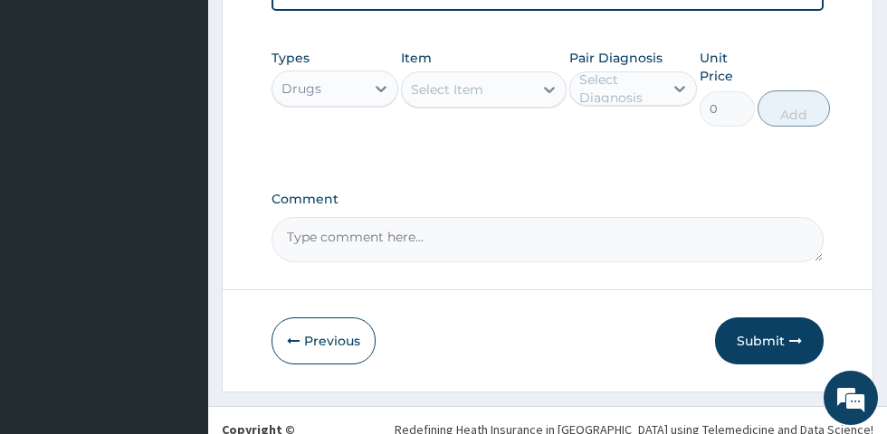
scroll to position [1117, 0]
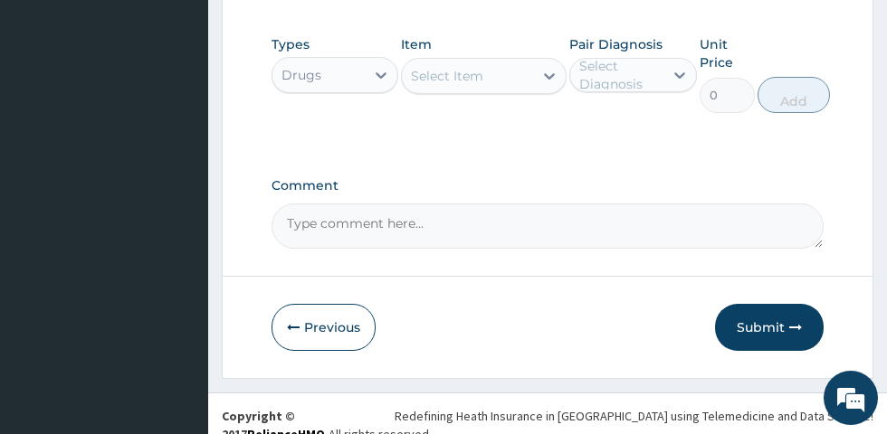
click at [760, 313] on button "Submit" at bounding box center [769, 327] width 109 height 47
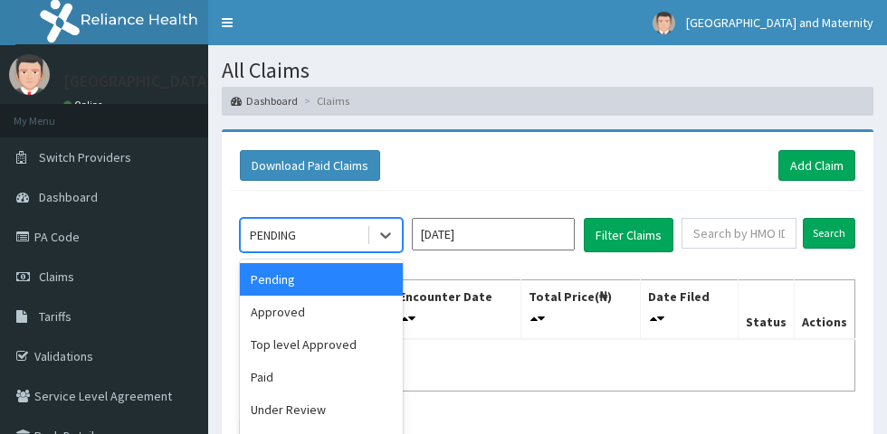
click at [353, 311] on div "Approved" at bounding box center [321, 312] width 163 height 33
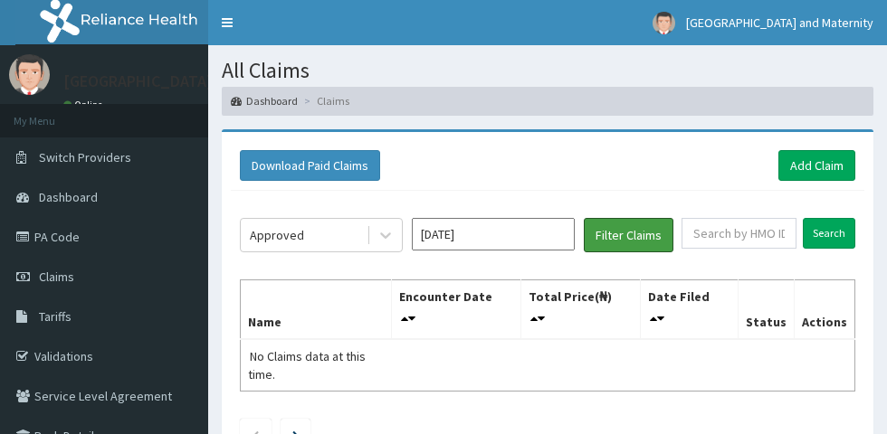
click at [631, 242] on button "Filter Claims" at bounding box center [629, 235] width 90 height 34
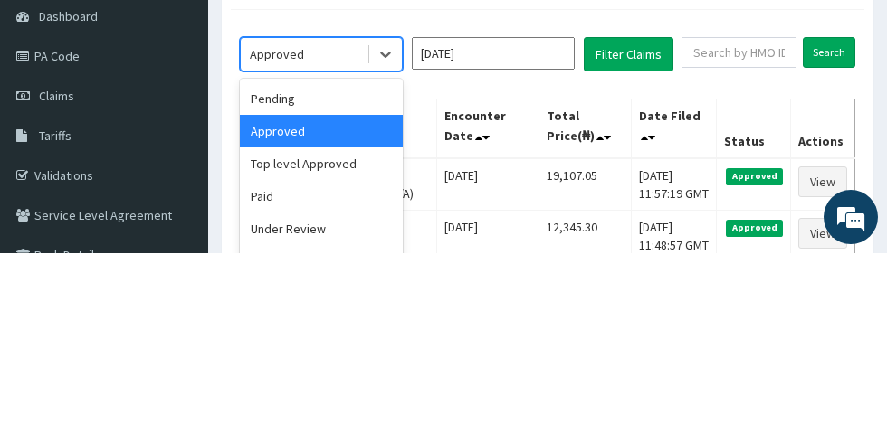
click at [376, 337] on div "Top level Approved" at bounding box center [321, 344] width 163 height 33
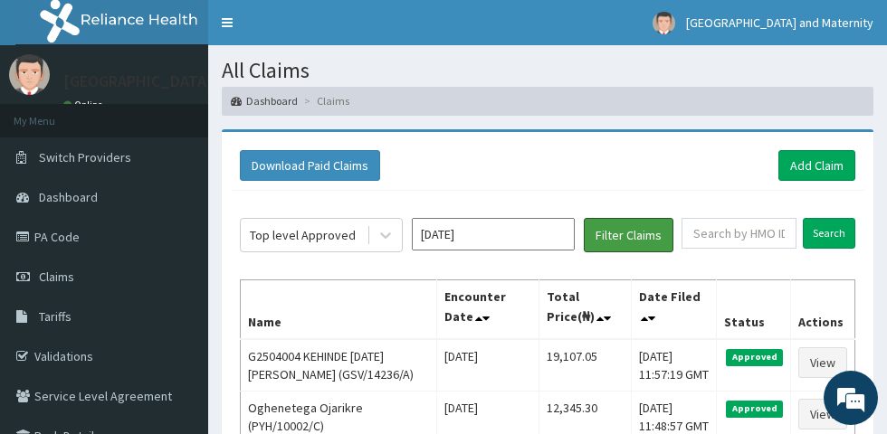
click at [621, 247] on button "Filter Claims" at bounding box center [629, 235] width 90 height 34
